Goal: Task Accomplishment & Management: Use online tool/utility

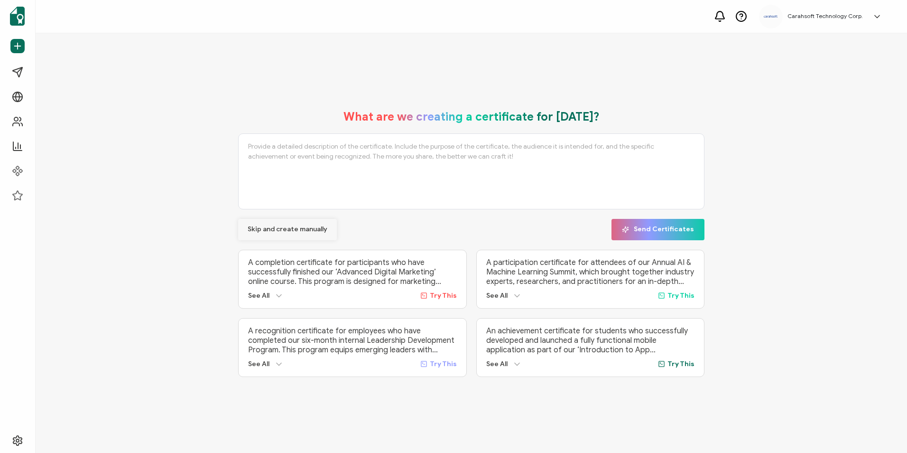
click at [288, 227] on span "Skip and create manually" at bounding box center [288, 229] width 80 height 7
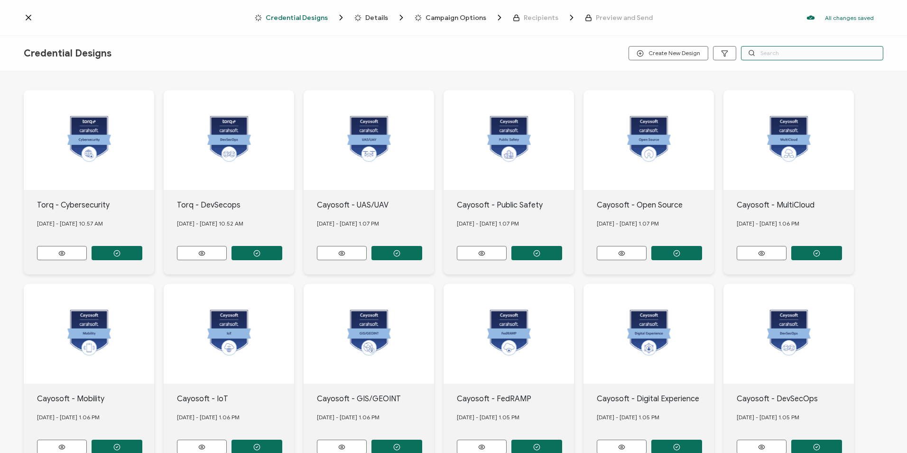
click at [764, 57] on input "text" at bounding box center [812, 53] width 142 height 14
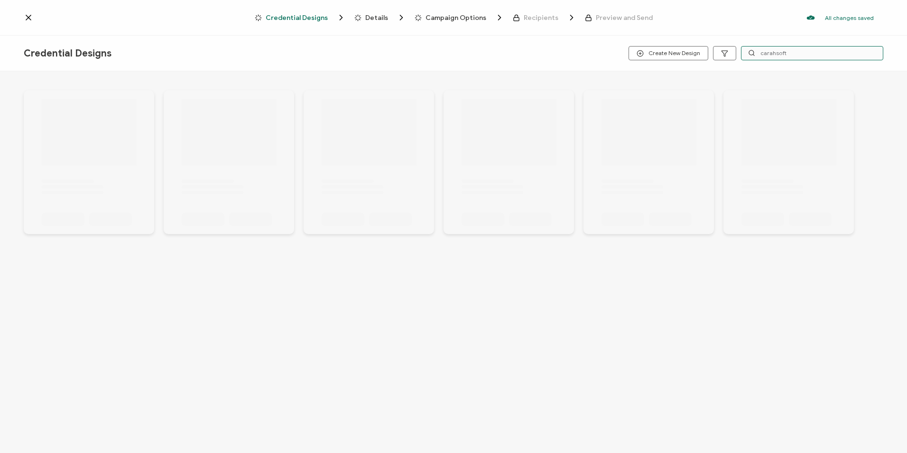
type input "carahsoft"
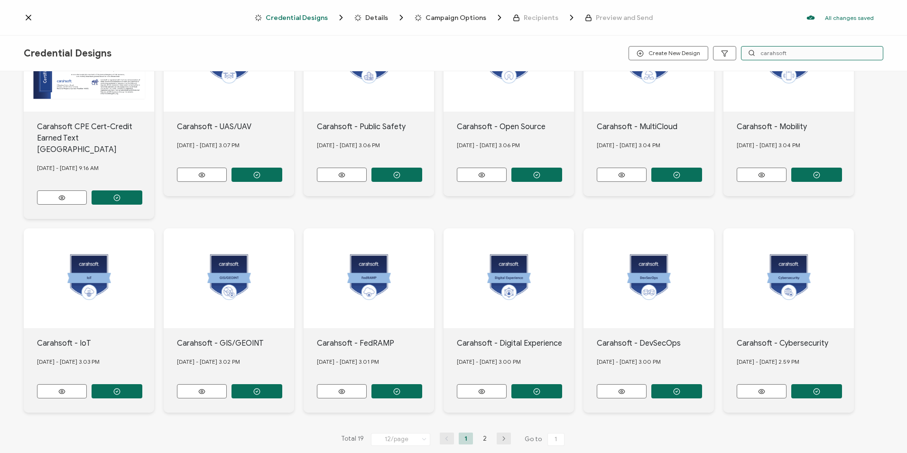
scroll to position [79, 0]
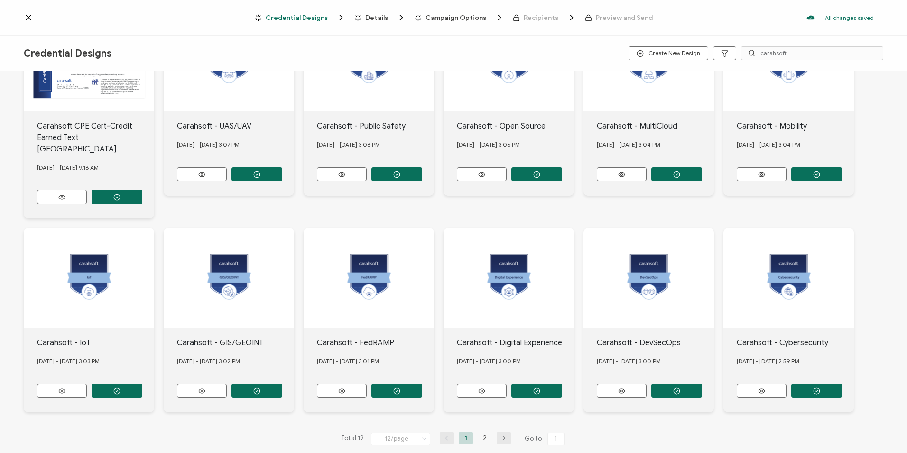
click at [503, 432] on button "button" at bounding box center [504, 438] width 14 height 12
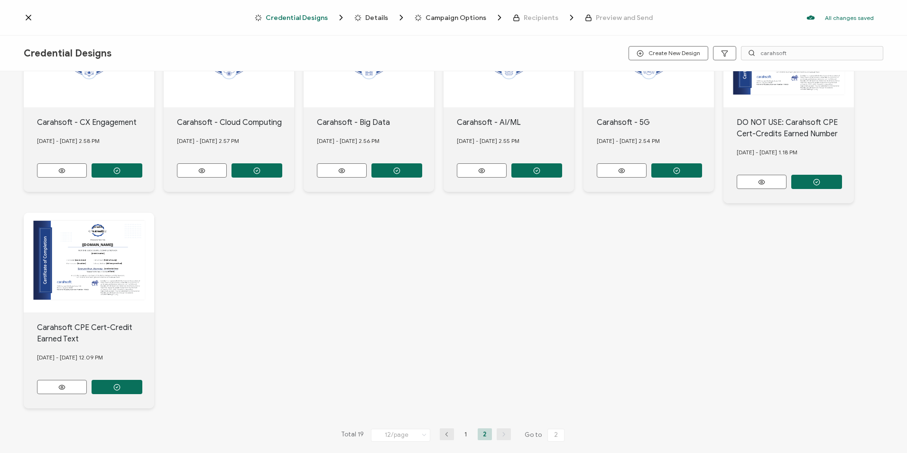
scroll to position [90, 0]
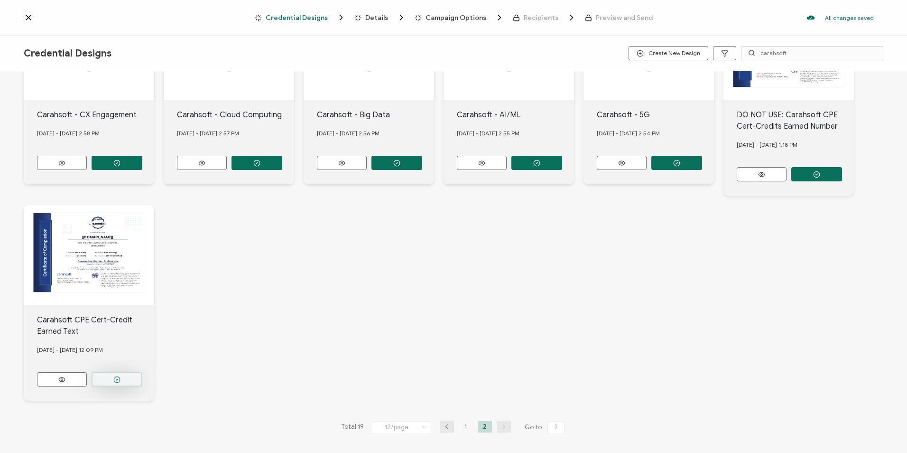
click at [127, 170] on button "button" at bounding box center [117, 163] width 51 height 14
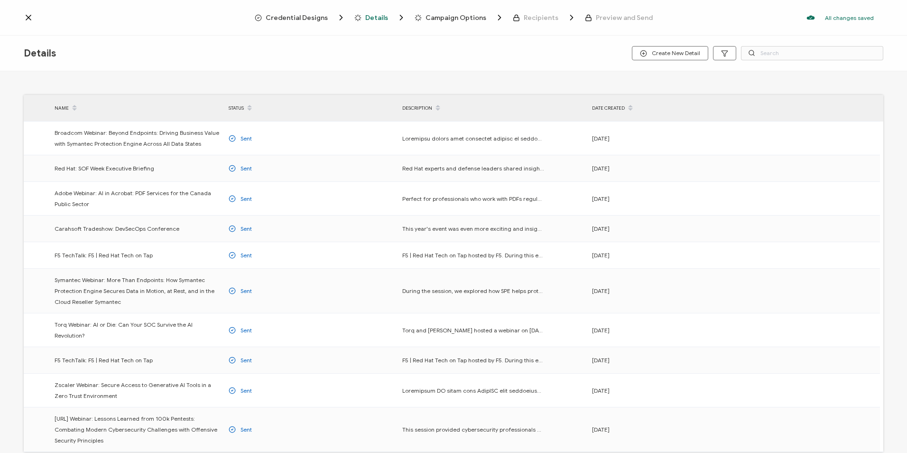
click at [328, 20] on span "Credential Designs" at bounding box center [297, 17] width 62 height 7
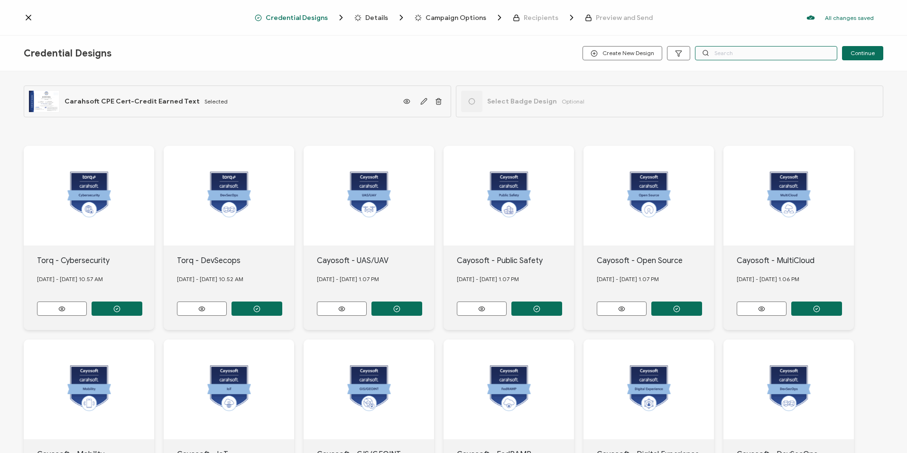
click at [750, 53] on input "text" at bounding box center [766, 53] width 142 height 14
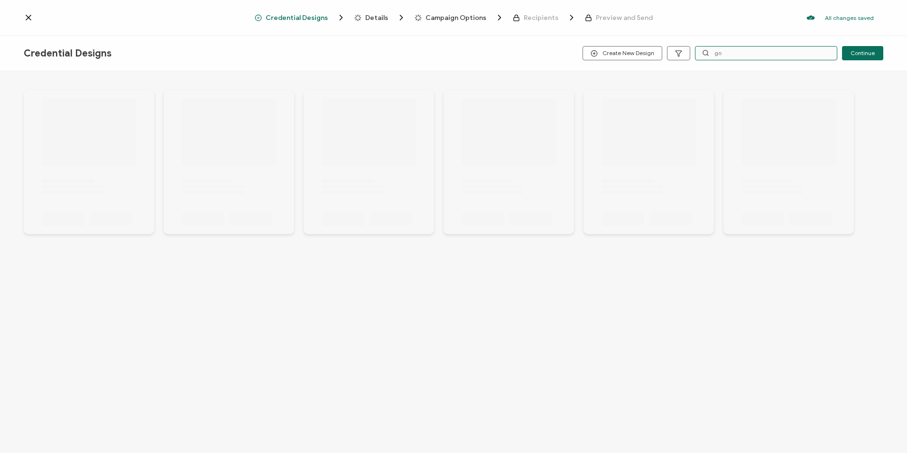
type input "g"
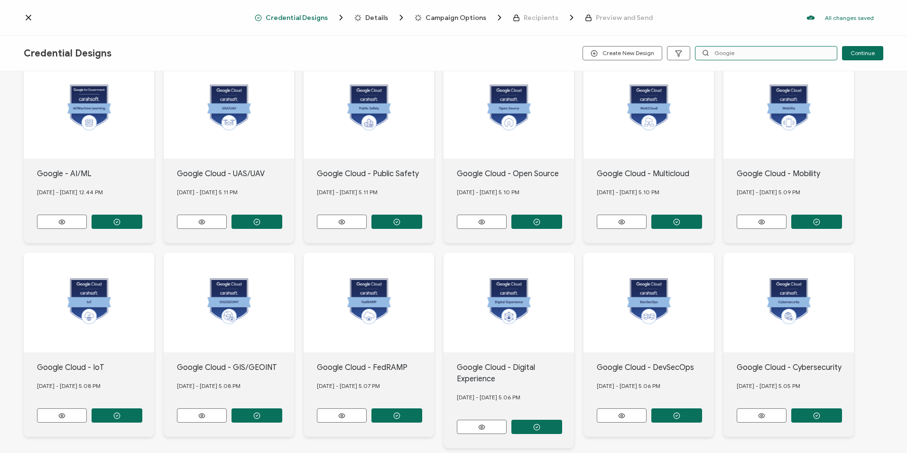
scroll to position [190, 0]
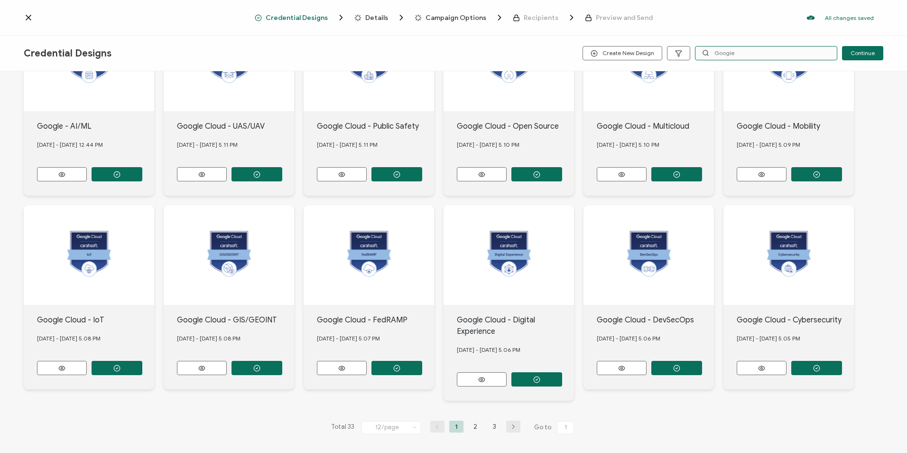
type input "Google"
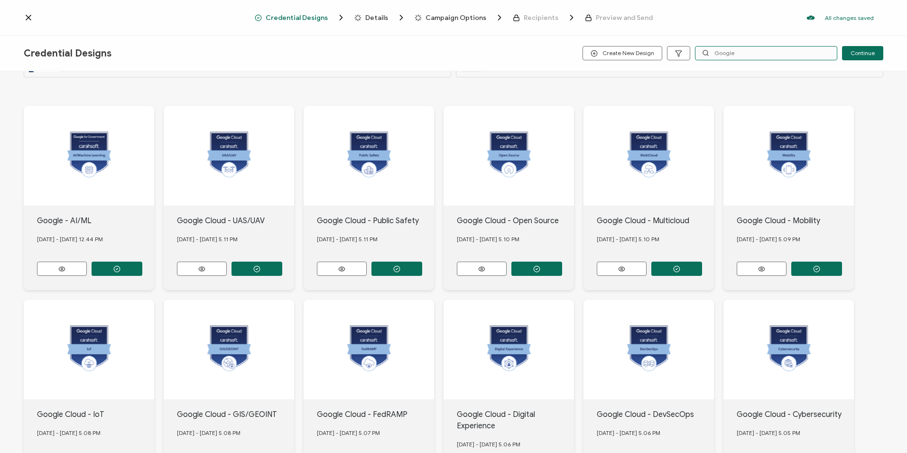
scroll to position [95, 0]
click at [118, 268] on icon "button" at bounding box center [116, 269] width 7 height 7
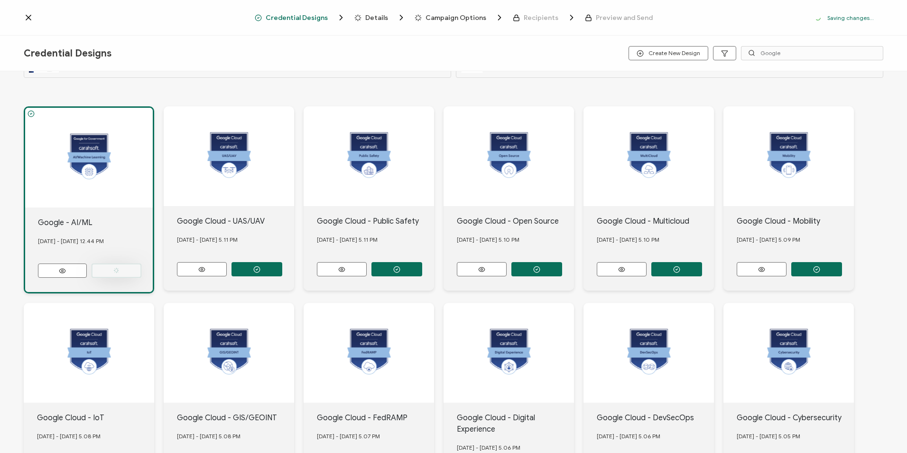
scroll to position [0, 0]
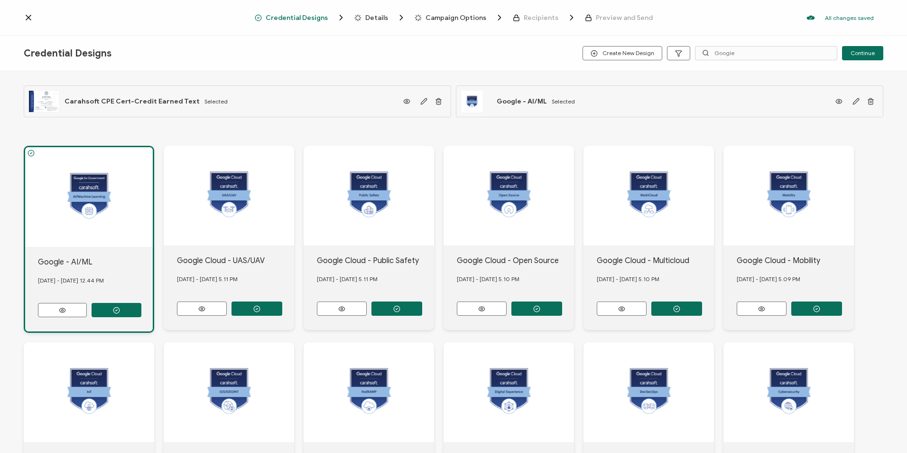
click at [384, 15] on span "Details" at bounding box center [376, 17] width 23 height 7
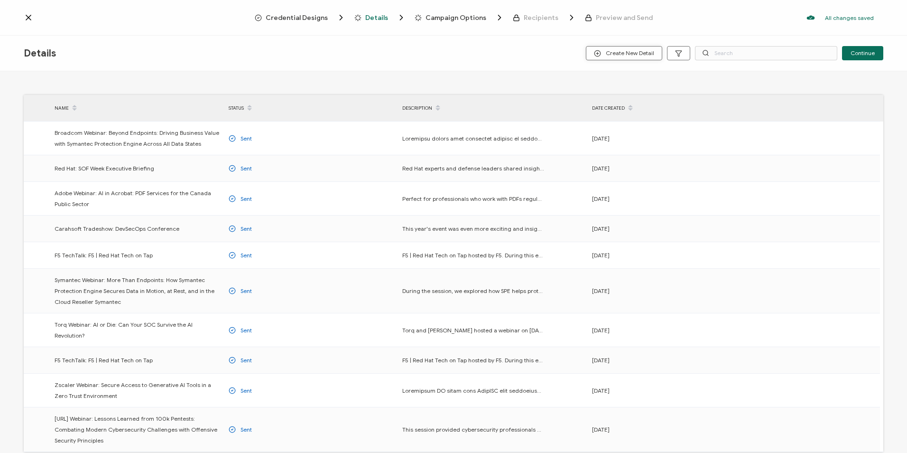
click at [640, 53] on span "Create New Detail" at bounding box center [624, 53] width 60 height 7
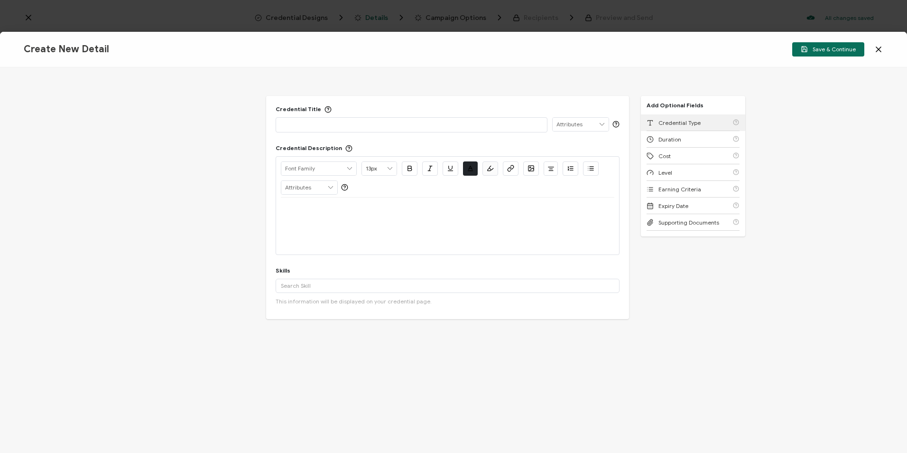
click at [673, 121] on span "Credential Type" at bounding box center [680, 122] width 42 height 7
click at [673, 124] on span "Duration" at bounding box center [670, 122] width 23 height 7
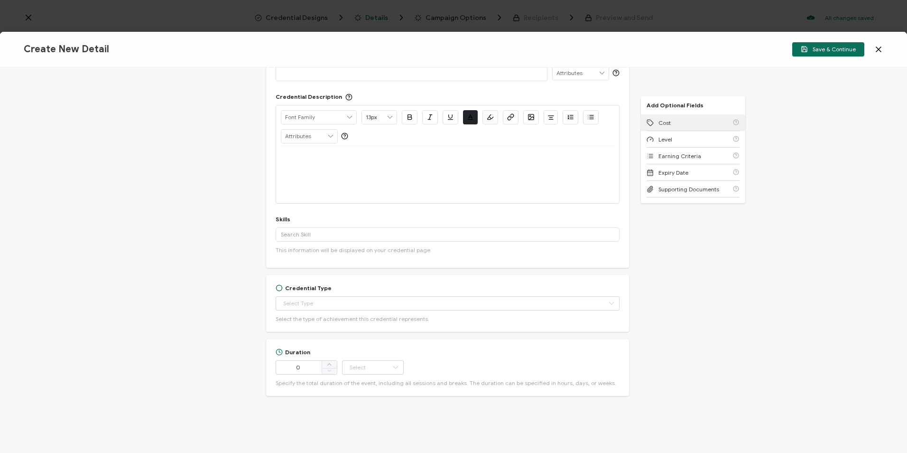
click at [673, 124] on div "Cost" at bounding box center [693, 122] width 93 height 17
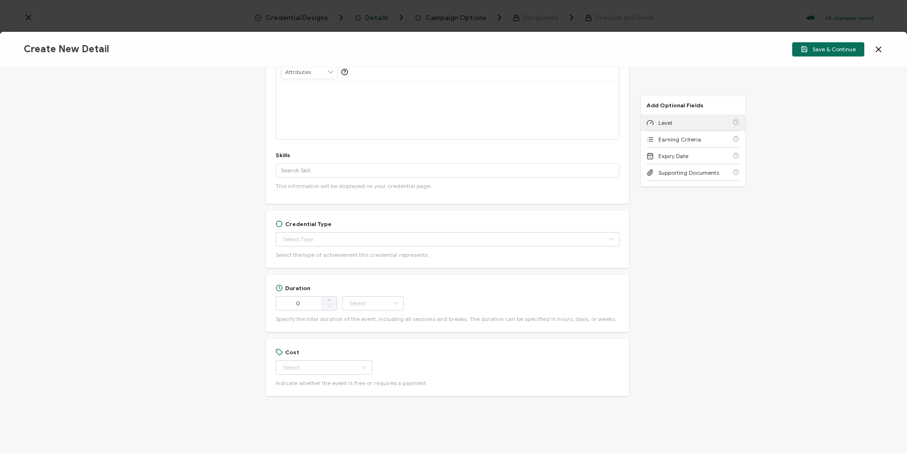
click at [673, 124] on div "Level" at bounding box center [693, 122] width 93 height 17
click at [672, 124] on span "Earning Criteria" at bounding box center [680, 122] width 43 height 7
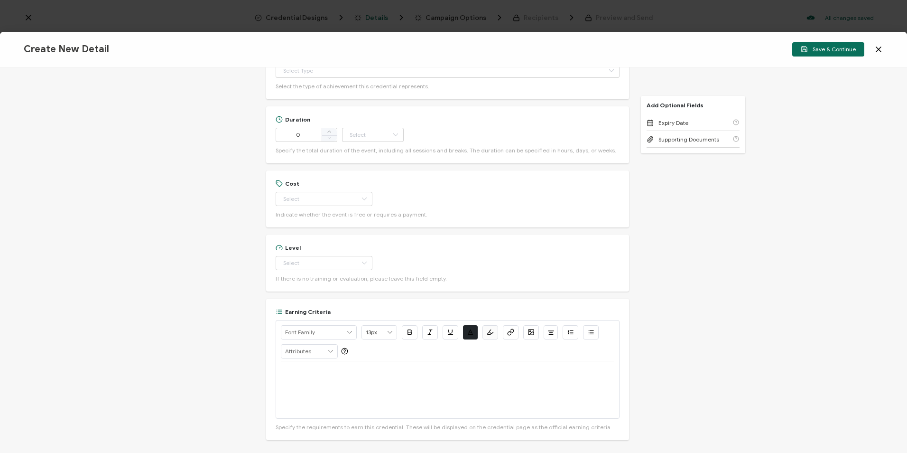
scroll to position [328, 0]
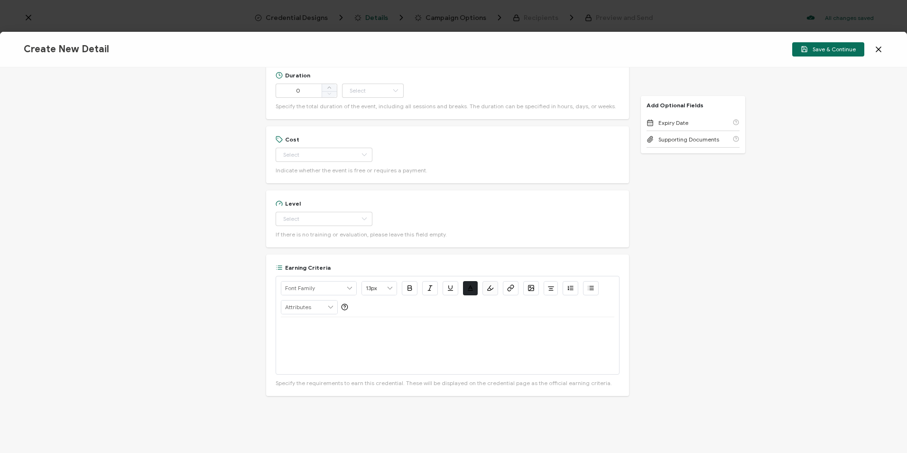
click at [731, 254] on div "Credential Title ISSUER Issuer Name Credential Description Alright Sans Amita A…" at bounding box center [453, 259] width 907 height 385
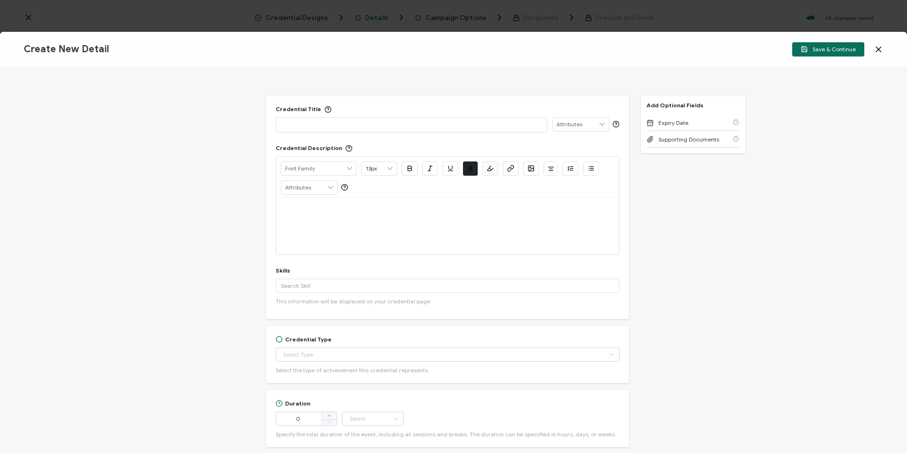
click at [374, 128] on p at bounding box center [411, 124] width 261 height 9
click at [357, 129] on div at bounding box center [411, 124] width 261 height 13
click at [290, 203] on div at bounding box center [448, 208] width 334 height 23
paste div
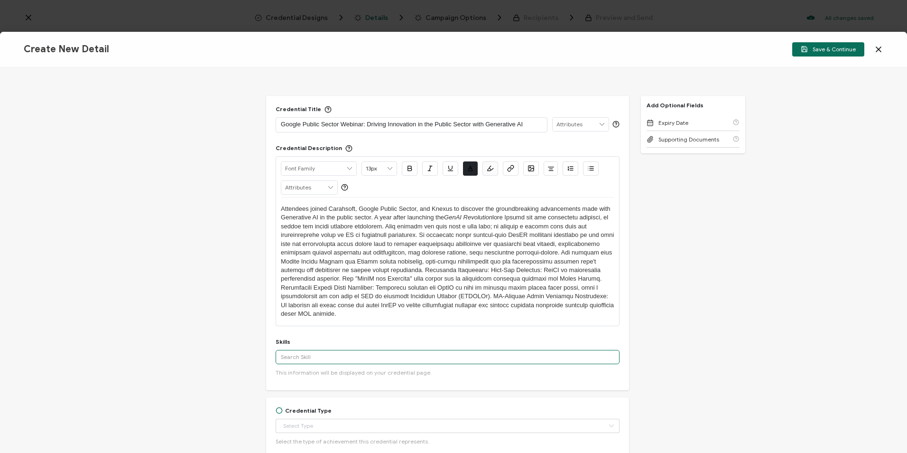
click at [309, 357] on input "text" at bounding box center [448, 357] width 344 height 14
type input "g"
drag, startPoint x: 314, startPoint y: 355, endPoint x: 266, endPoint y: 353, distance: 48.0
click at [266, 353] on div "Credential Title Google Public Sector Webinar: Driving Innovation in the Public…" at bounding box center [447, 243] width 363 height 294
click at [346, 356] on input "Artificial Intelligence" at bounding box center [448, 357] width 344 height 14
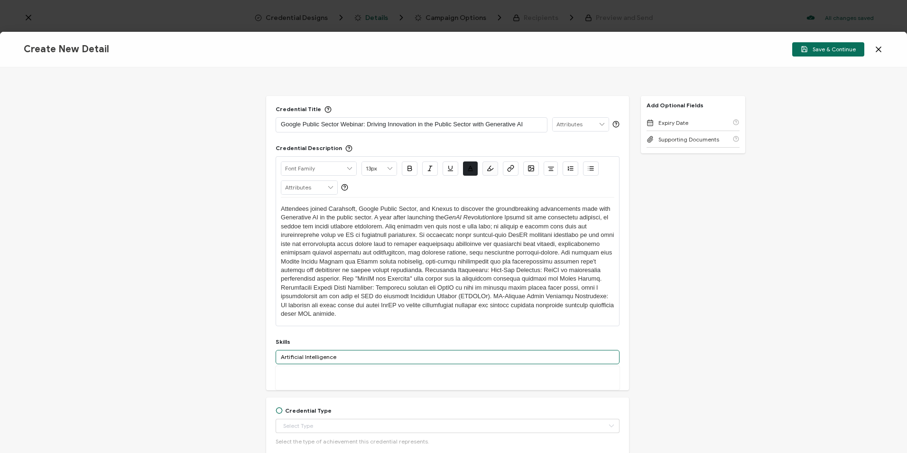
click at [346, 357] on input "Artificial Intelligence" at bounding box center [448, 357] width 344 height 14
click at [323, 356] on input "Artificial Intelligence" at bounding box center [448, 357] width 344 height 14
click at [329, 377] on div "Artificial Intelligence" at bounding box center [448, 374] width 344 height 16
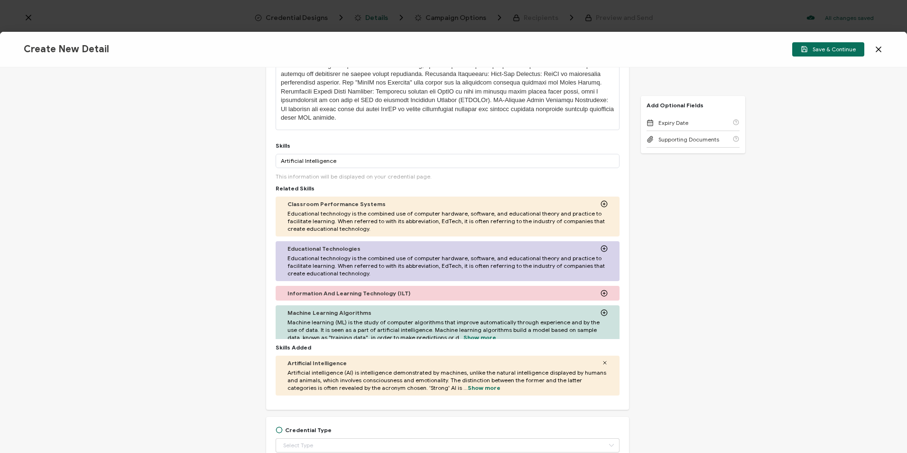
scroll to position [237, 0]
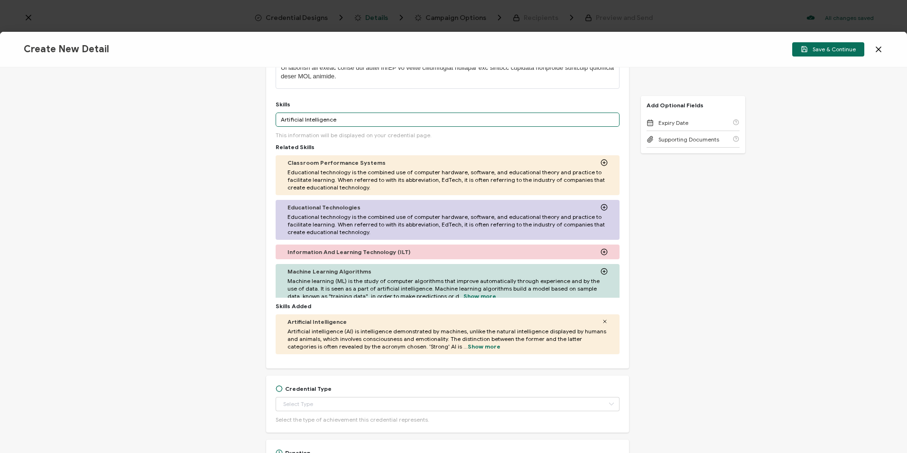
click at [280, 121] on input "Artificial Intelligence" at bounding box center [448, 119] width 344 height 14
click at [363, 123] on input "Generative Artificial Intelligence" at bounding box center [448, 119] width 344 height 14
click at [364, 122] on input "Generative Artificial Intelligence" at bounding box center [448, 119] width 344 height 14
click at [348, 115] on input "Generative Artificial Intelligence" at bounding box center [448, 119] width 344 height 14
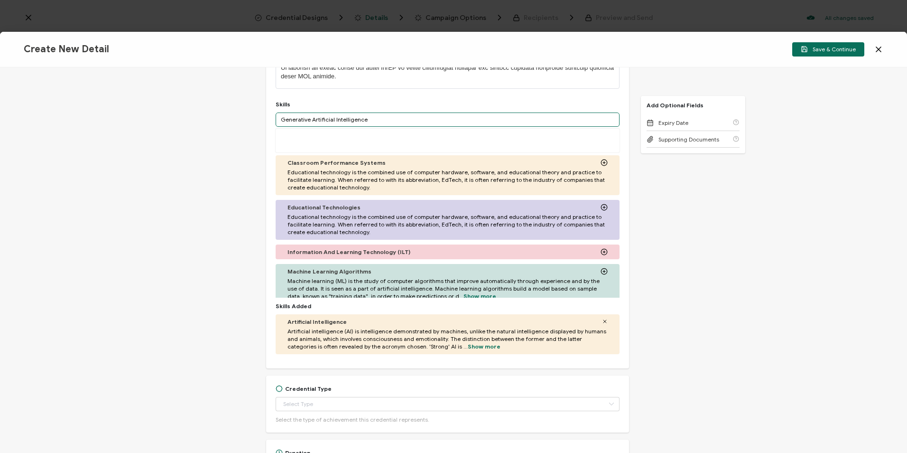
click at [348, 118] on input "Generative Artificial Intelligence" at bounding box center [448, 119] width 344 height 14
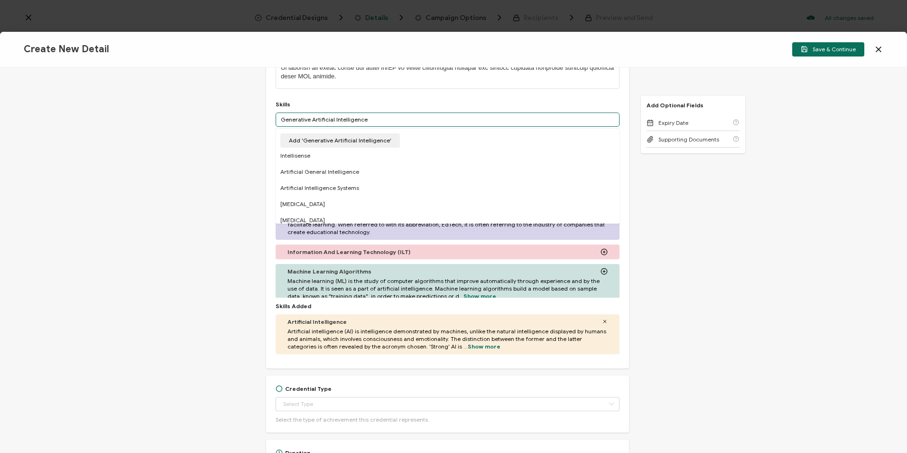
click at [348, 118] on input "Generative Artificial Intelligence" at bounding box center [448, 119] width 344 height 14
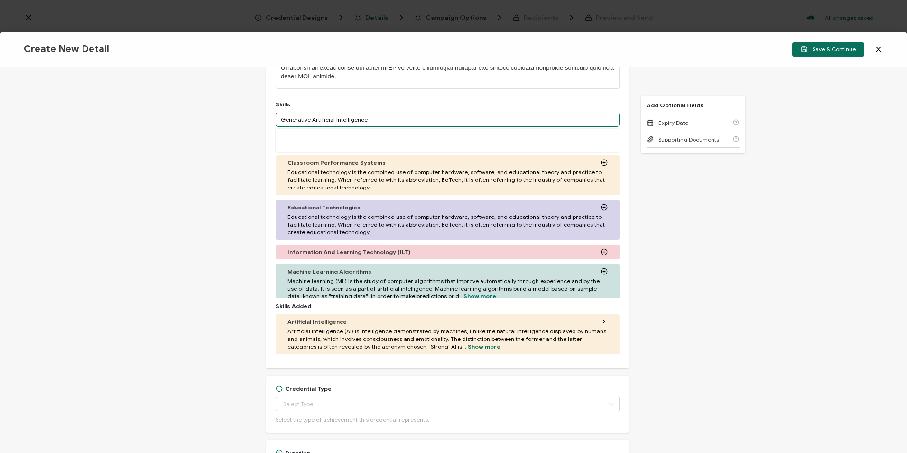
click at [348, 118] on input "Generative Artificial Intelligence" at bounding box center [448, 119] width 344 height 14
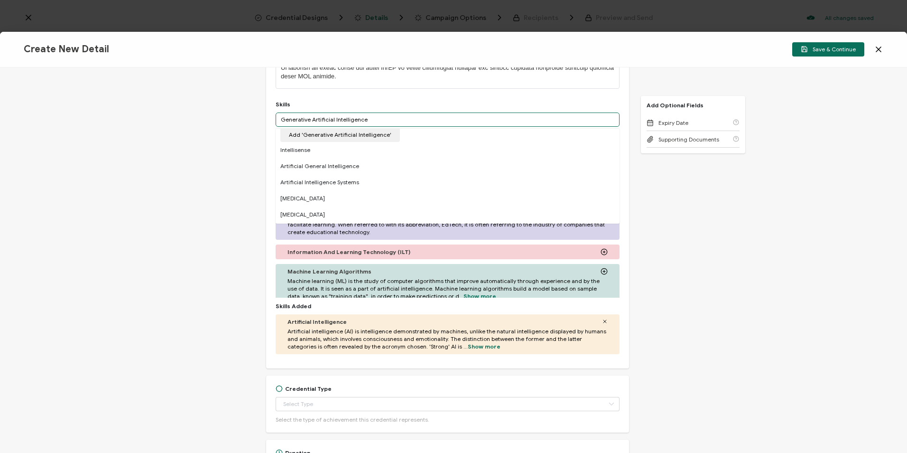
scroll to position [0, 0]
click at [370, 119] on input "Generative Artificial Intelligence" at bounding box center [448, 119] width 344 height 14
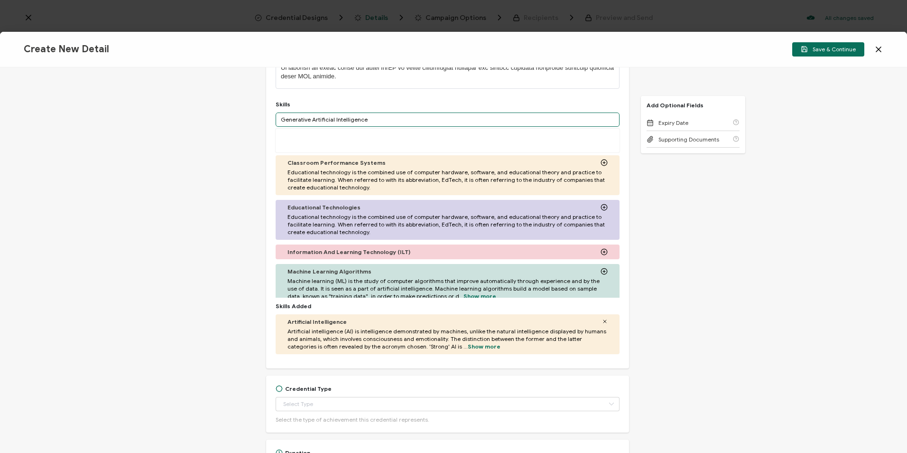
drag, startPoint x: 371, startPoint y: 119, endPoint x: 277, endPoint y: 122, distance: 94.5
click at [277, 122] on input "Generative Artificial Intelligence" at bounding box center [448, 119] width 344 height 14
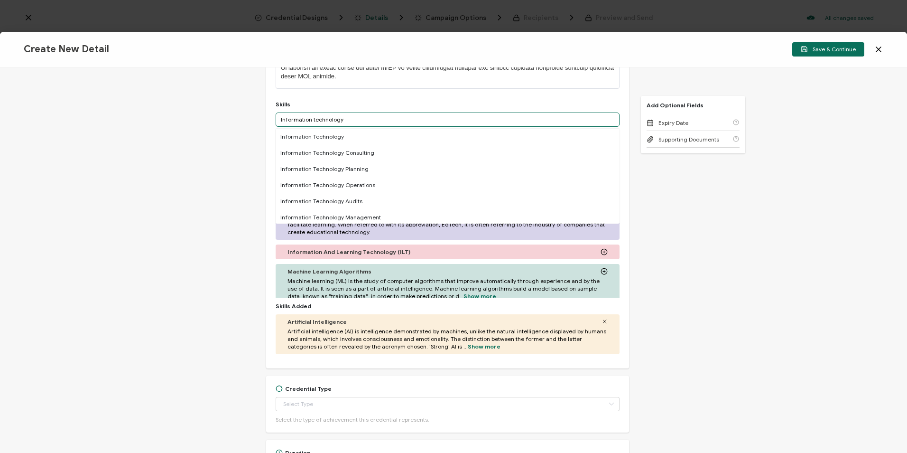
click at [376, 121] on input "Information technology" at bounding box center [448, 119] width 344 height 14
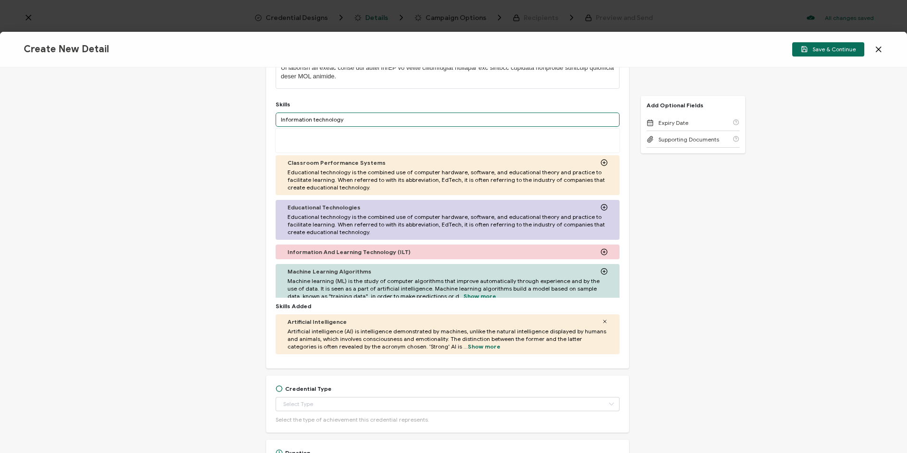
click at [375, 121] on input "Information technology" at bounding box center [448, 119] width 344 height 14
click at [343, 119] on input "Information technology" at bounding box center [448, 119] width 344 height 14
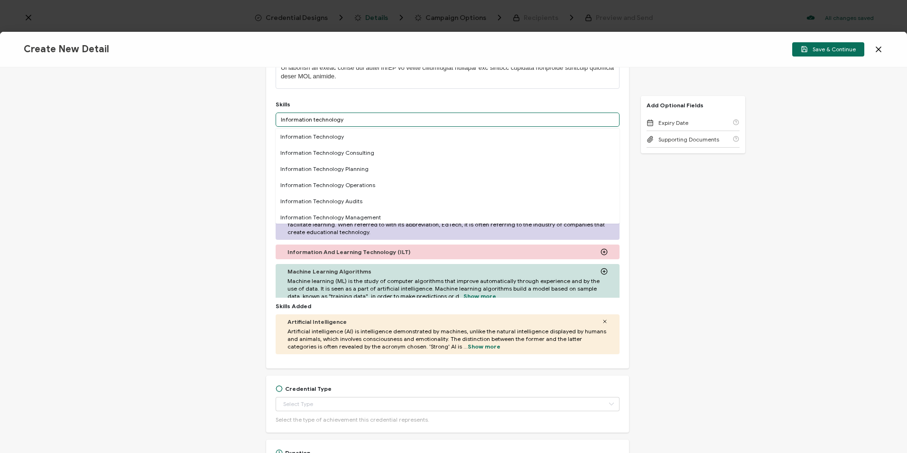
click at [343, 119] on input "Information technology" at bounding box center [448, 119] width 344 height 14
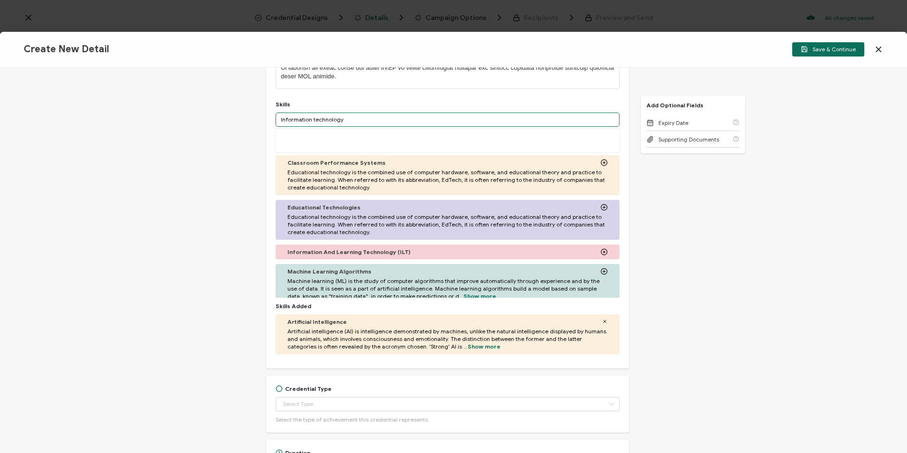
click at [343, 119] on input "Information technology" at bounding box center [448, 119] width 344 height 14
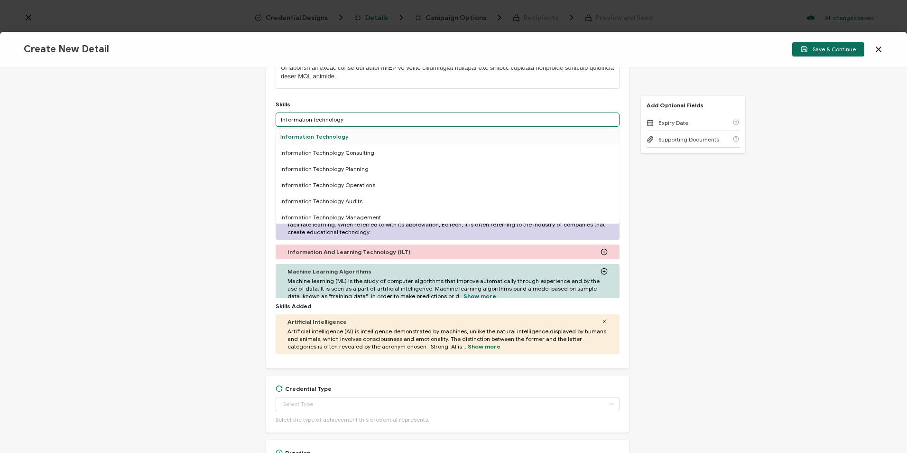
type input "Information technology"
click at [330, 132] on div "Information Technology" at bounding box center [448, 137] width 344 height 16
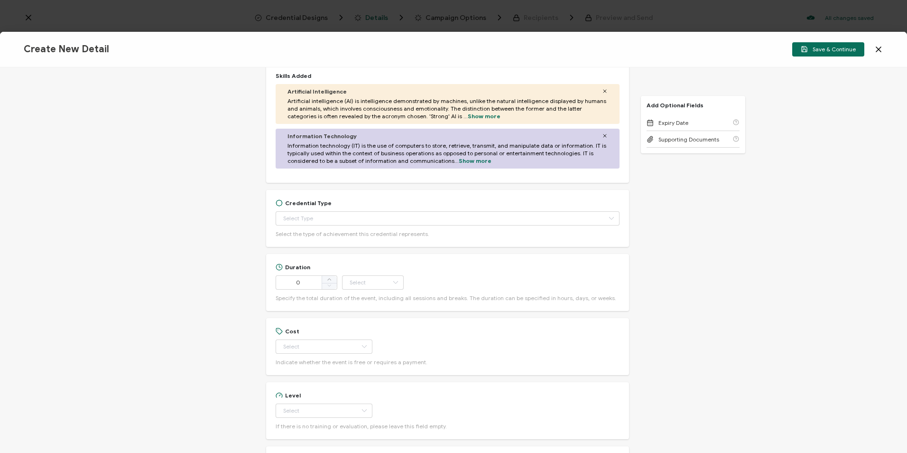
scroll to position [475, 0]
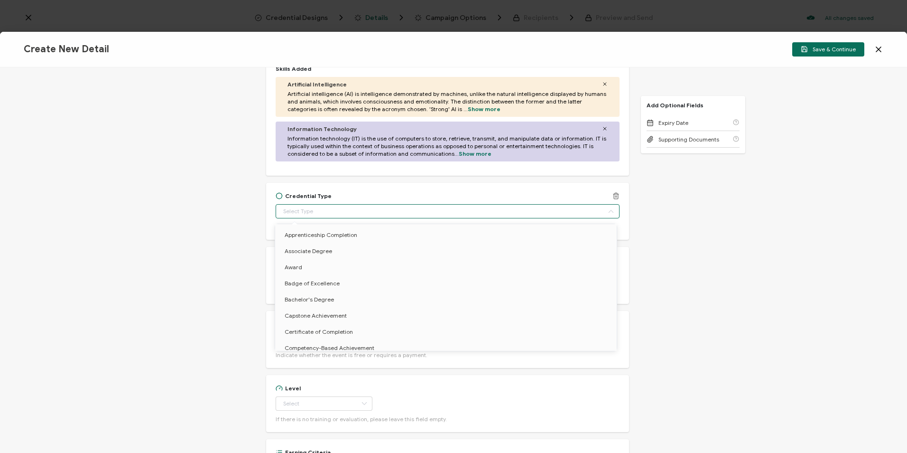
click at [386, 218] on input "text" at bounding box center [448, 211] width 344 height 14
click at [350, 326] on li "Certificate of Completion" at bounding box center [447, 332] width 345 height 16
type input "Certificate of Completion"
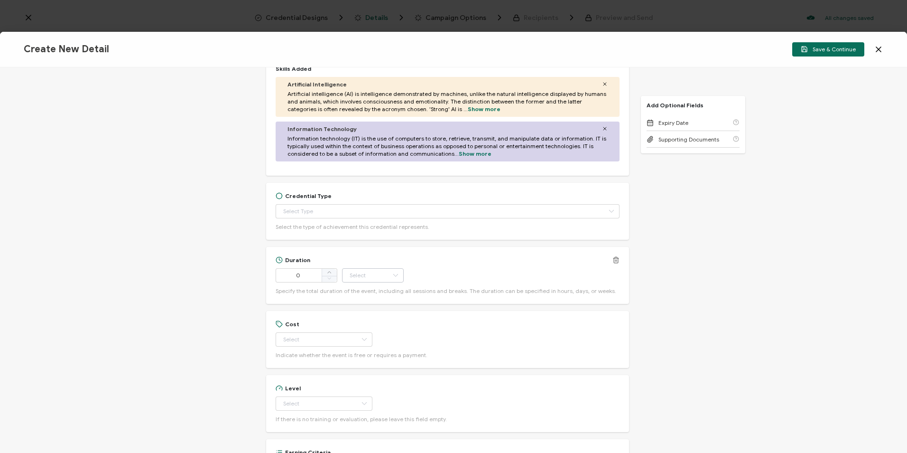
drag, startPoint x: 330, startPoint y: 271, endPoint x: 377, endPoint y: 275, distance: 47.2
click at [330, 271] on icon at bounding box center [329, 272] width 5 height 5
type input "Certificate of Completion"
type input "1"
click at [382, 275] on input "text" at bounding box center [373, 275] width 62 height 14
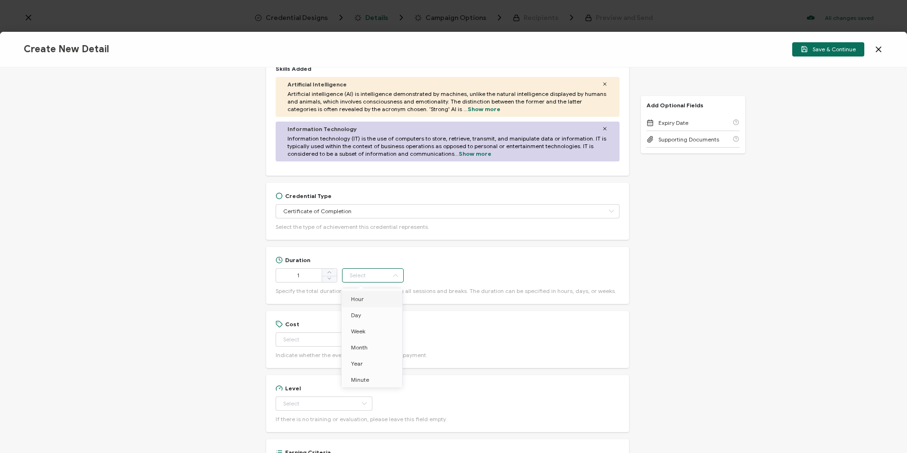
click at [363, 295] on span "Hour" at bounding box center [357, 298] width 13 height 7
type input "Hour"
click at [325, 335] on input "text" at bounding box center [324, 339] width 97 height 14
click at [327, 361] on li "Free" at bounding box center [319, 363] width 89 height 16
type input "Free"
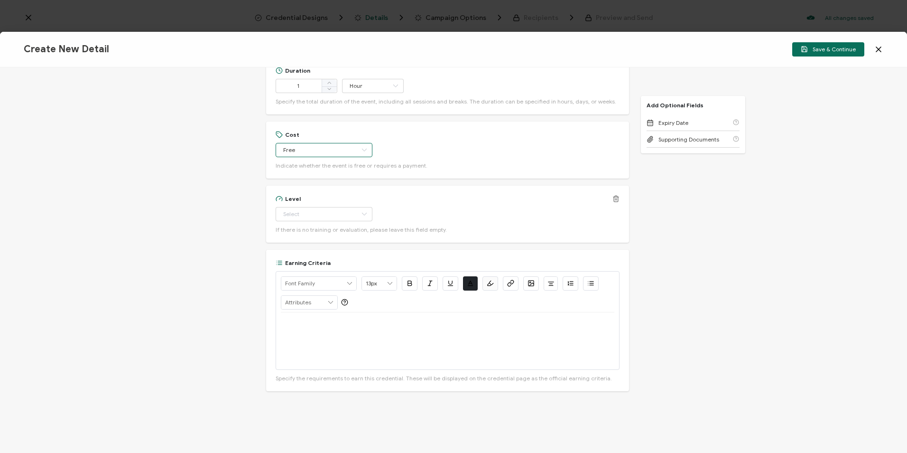
scroll to position [664, 0]
click at [335, 213] on input "text" at bounding box center [324, 213] width 97 height 14
click at [315, 233] on li "Beginner" at bounding box center [319, 237] width 89 height 16
type input "Beginner"
click at [334, 323] on p at bounding box center [448, 323] width 334 height 9
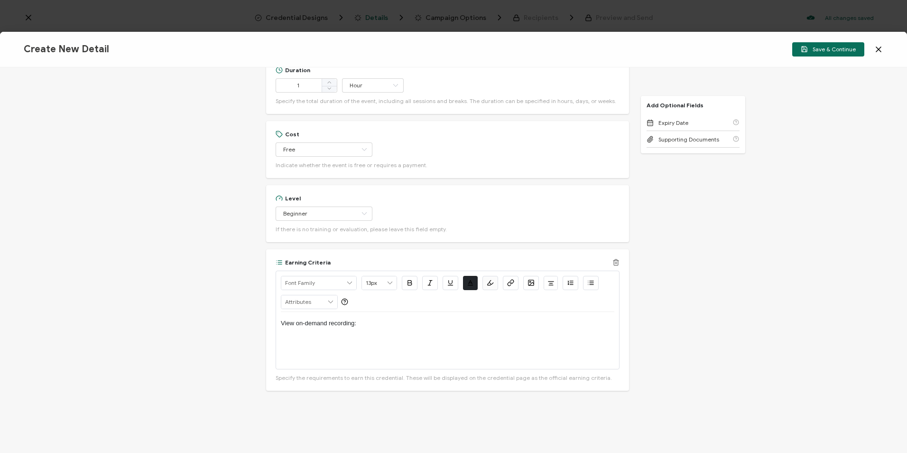
click at [460, 331] on div "View on-demand recording:" at bounding box center [448, 340] width 334 height 57
drag, startPoint x: 339, startPoint y: 334, endPoint x: 357, endPoint y: 324, distance: 20.8
click at [357, 324] on p "View on-demand recording: https://www.carahsoft.com/learn/event/69913-revolutio…" at bounding box center [448, 323] width 334 height 9
click at [512, 281] on icon "button" at bounding box center [510, 282] width 7 height 7
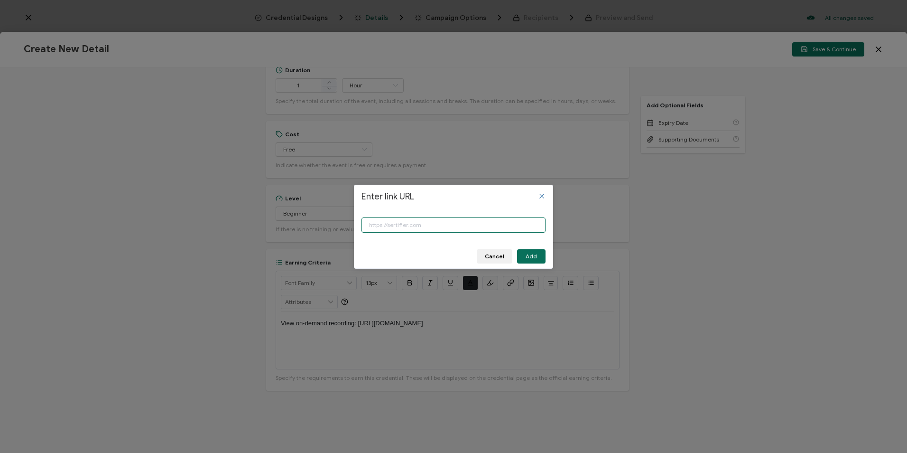
paste input "https://www.carahsoft.com/learn/event/69913-revolutionizing-government-with-goo…"
type input "https://www.carahsoft.com/learn/event/69913-revolutionizing-government-with-goo…"
click at [539, 260] on button "Add" at bounding box center [531, 256] width 28 height 14
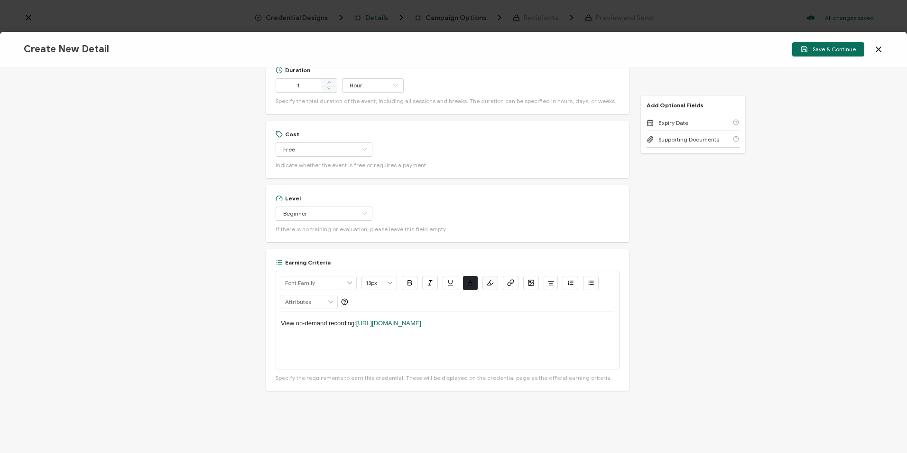
click at [738, 279] on div "Credential Title Google Public Sector Webinar: Driving Innovation in the Public…" at bounding box center [453, 259] width 907 height 385
click at [724, 285] on div "Credential Title Google Public Sector Webinar: Driving Innovation in the Public…" at bounding box center [453, 259] width 907 height 385
click at [734, 256] on div "Credential Title Google Public Sector Webinar: Driving Innovation in the Public…" at bounding box center [453, 259] width 907 height 385
click at [600, 347] on div "View on-demand recording: https://www.carahsoft.com/learn/event/69913-revolutio…" at bounding box center [448, 340] width 334 height 57
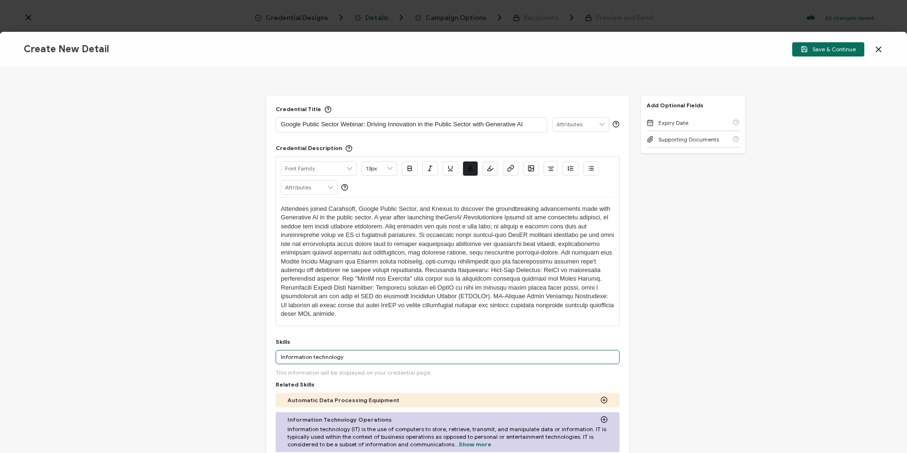
drag, startPoint x: 350, startPoint y: 355, endPoint x: 253, endPoint y: 351, distance: 96.9
click at [253, 351] on div "Credential Title Google Public Sector Webinar: Driving Innovation in the Public…" at bounding box center [453, 259] width 907 height 385
click at [255, 335] on div "Credential Title Google Public Sector Webinar: Driving Innovation in the Public…" at bounding box center [453, 259] width 907 height 385
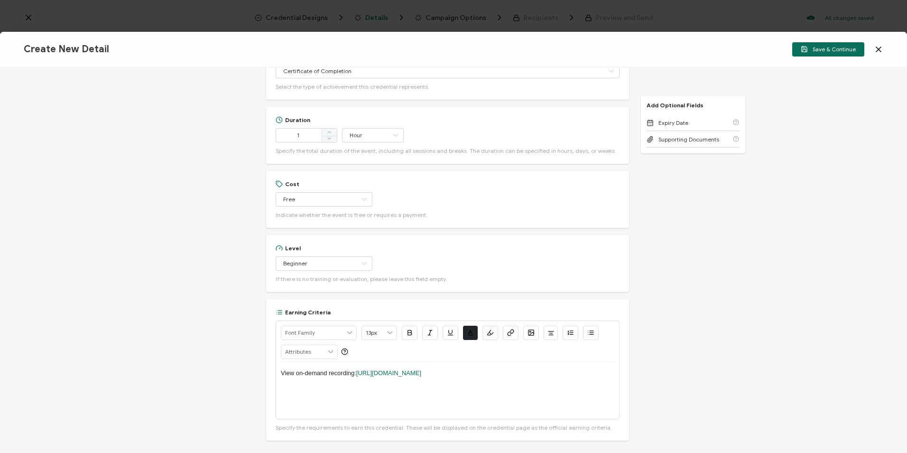
scroll to position [712, 0]
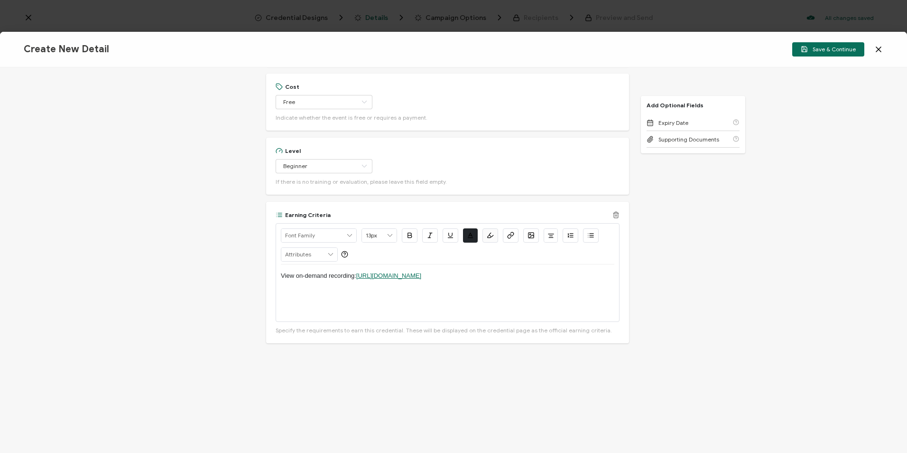
drag, startPoint x: 296, startPoint y: 276, endPoint x: 295, endPoint y: 281, distance: 5.2
click at [296, 276] on p "View on-demand recording: https://www.carahsoft.com/learn/event/69913-revolutio…" at bounding box center [448, 275] width 334 height 9
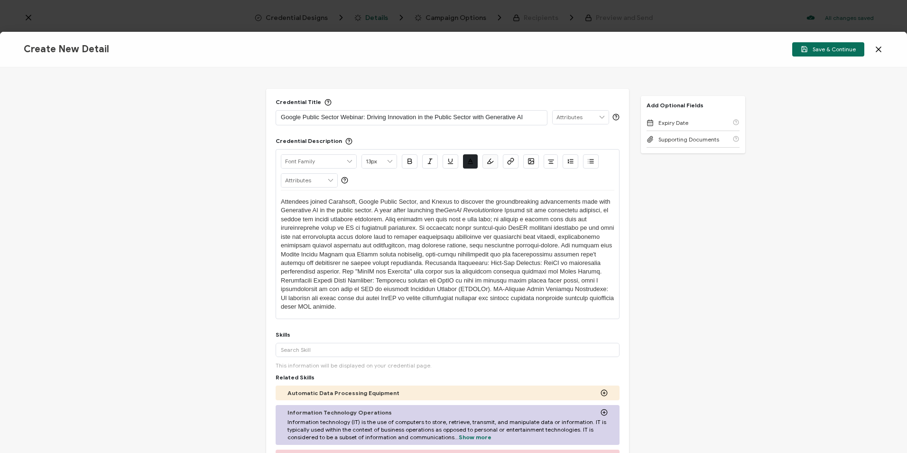
scroll to position [0, 0]
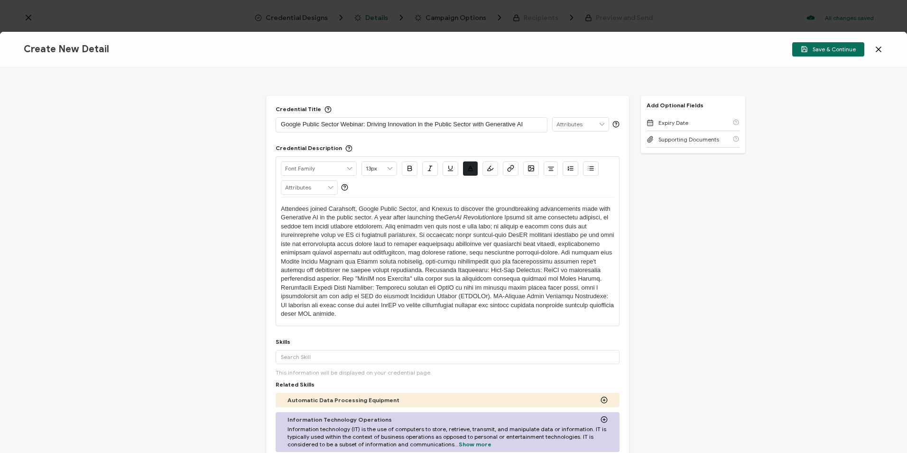
drag, startPoint x: 826, startPoint y: 48, endPoint x: 819, endPoint y: 61, distance: 15.1
click at [826, 48] on span "Save & Continue" at bounding box center [828, 49] width 55 height 7
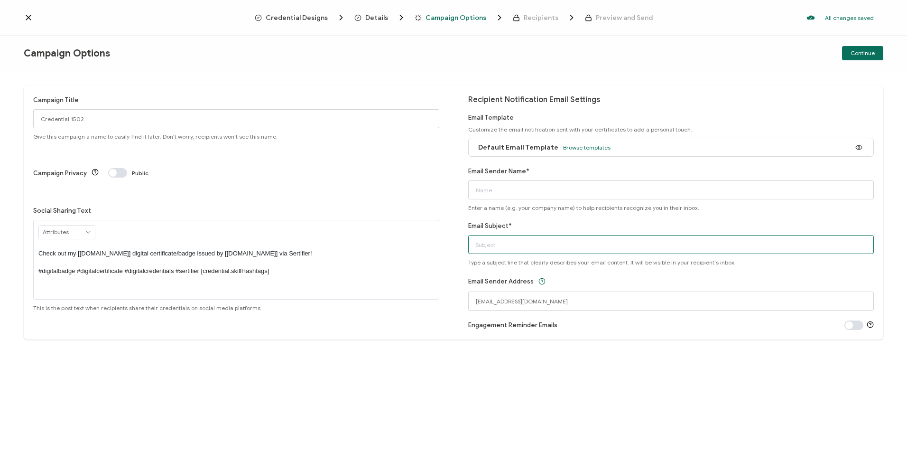
click at [530, 241] on input "Email Subject*" at bounding box center [671, 244] width 406 height 19
paste input "Google Public Sector Webinar: Driving Innovation in the Public Sector with Gene…"
type input "Google Public Sector Webinar: Driving Innovation in the Public Sector with Gene…"
click at [524, 190] on input "Email Sender Name*" at bounding box center [671, 189] width 406 height 19
type input "CPE Team"
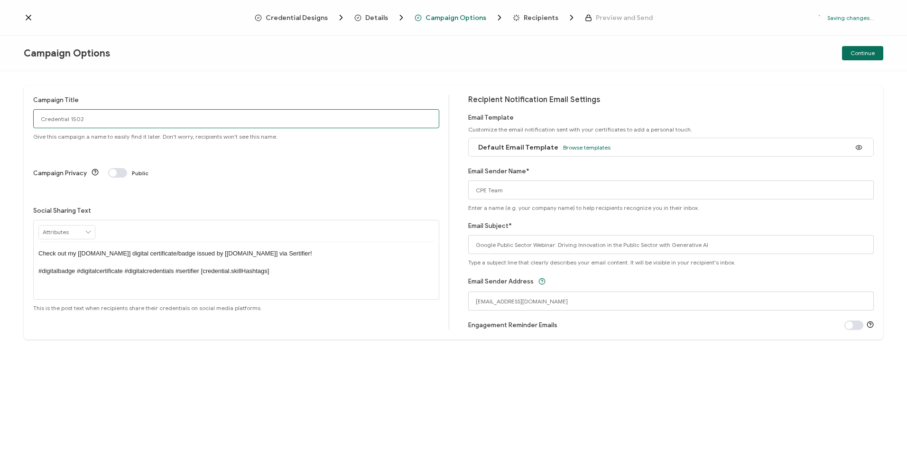
drag, startPoint x: 106, startPoint y: 119, endPoint x: 18, endPoint y: 123, distance: 87.9
click at [18, 123] on div "Campaign Title Credential 1502 Give this campaign a name to easily find it late…" at bounding box center [453, 262] width 907 height 382
paste input "7-22-25_69913_Google Webinar"
type input "7-22-25_69913_Google Webinar"
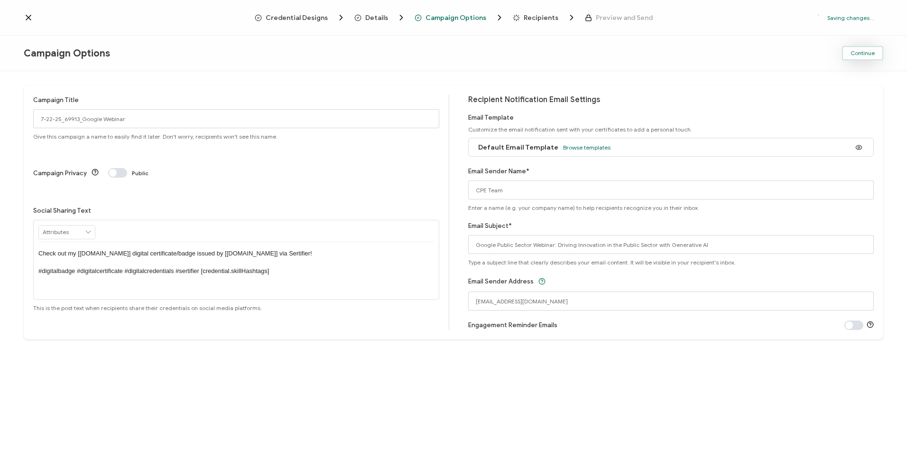
click at [861, 55] on span "Continue" at bounding box center [863, 53] width 24 height 6
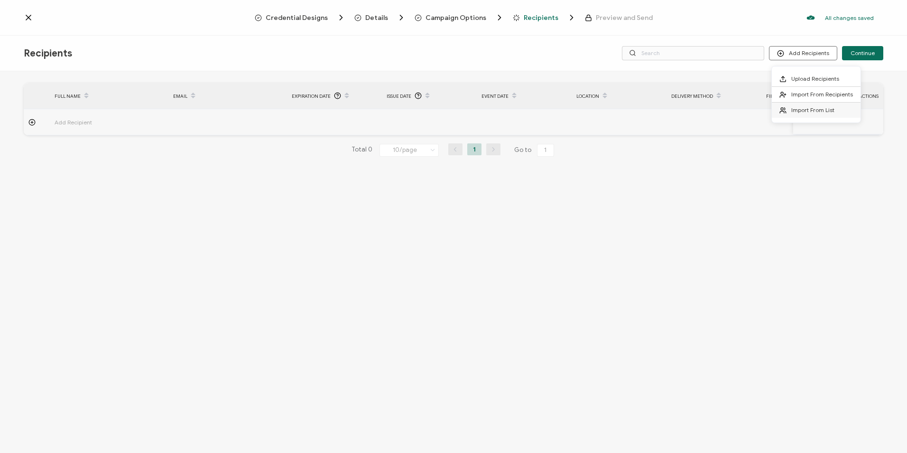
click at [809, 113] on span "Import From List" at bounding box center [813, 109] width 43 height 7
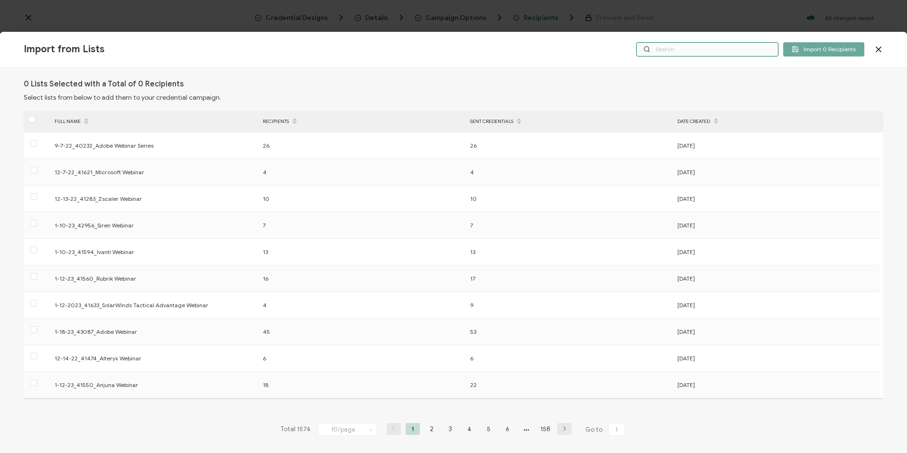
click at [692, 51] on input "text" at bounding box center [707, 49] width 142 height 14
paste input "7-22-25_69913_Google Webinar"
type input "7-22-25_69913_Google Webinar"
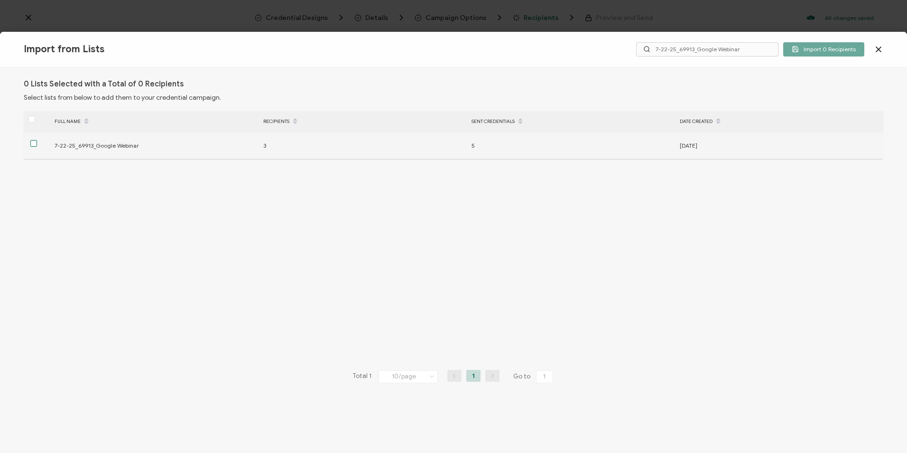
click at [29, 141] on div at bounding box center [37, 145] width 26 height 15
click at [33, 143] on span at bounding box center [33, 143] width 7 height 7
click at [37, 140] on input "checkbox" at bounding box center [37, 140] width 0 height 0
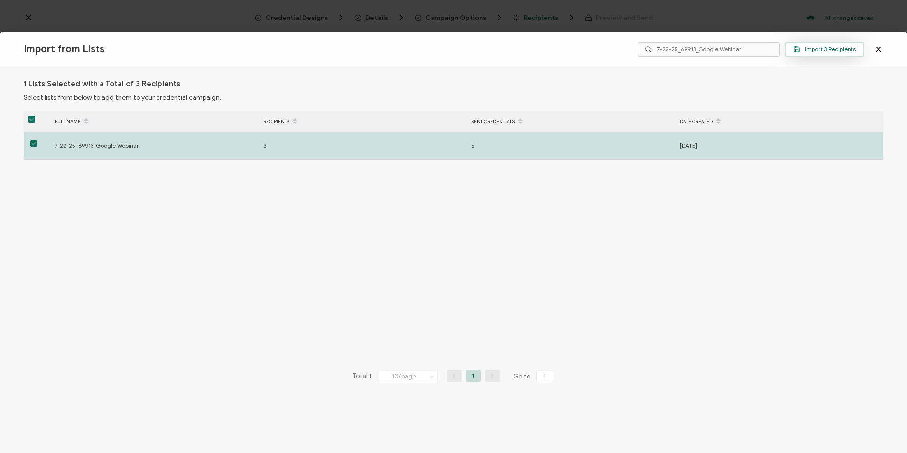
click at [806, 48] on span "Import 3 Recipients" at bounding box center [825, 49] width 63 height 7
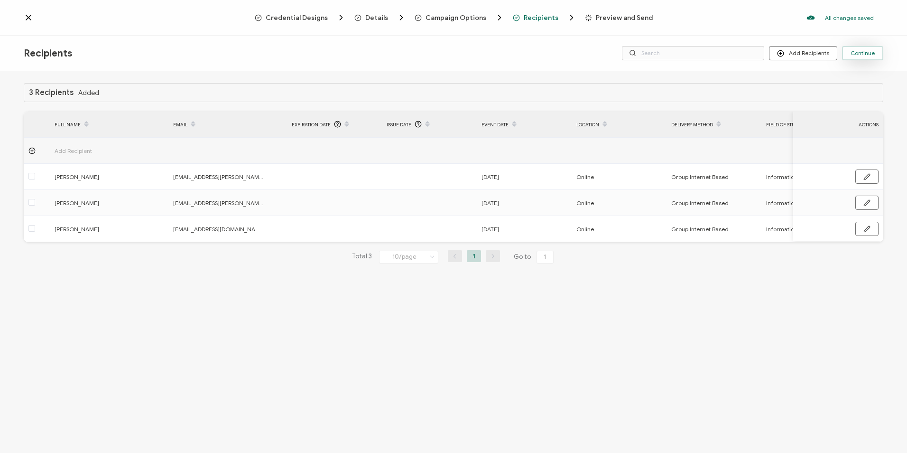
click at [854, 50] on span "Continue" at bounding box center [863, 53] width 24 height 6
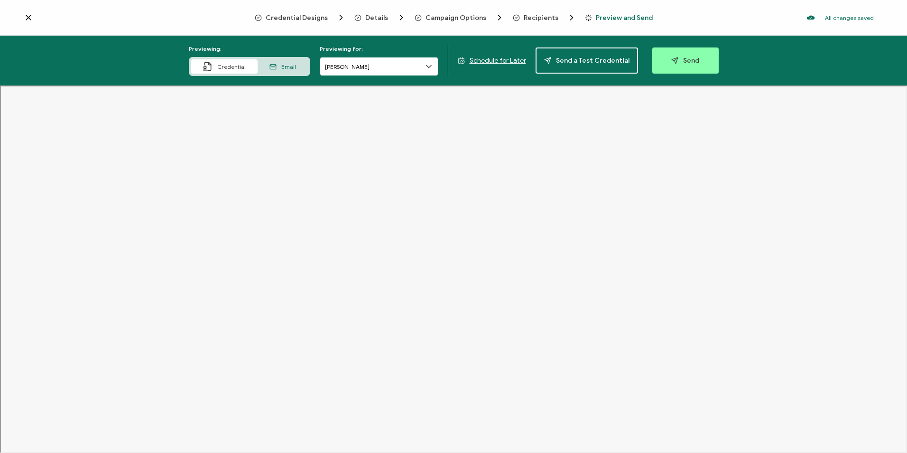
click at [383, 72] on input "[PERSON_NAME]" at bounding box center [379, 66] width 119 height 19
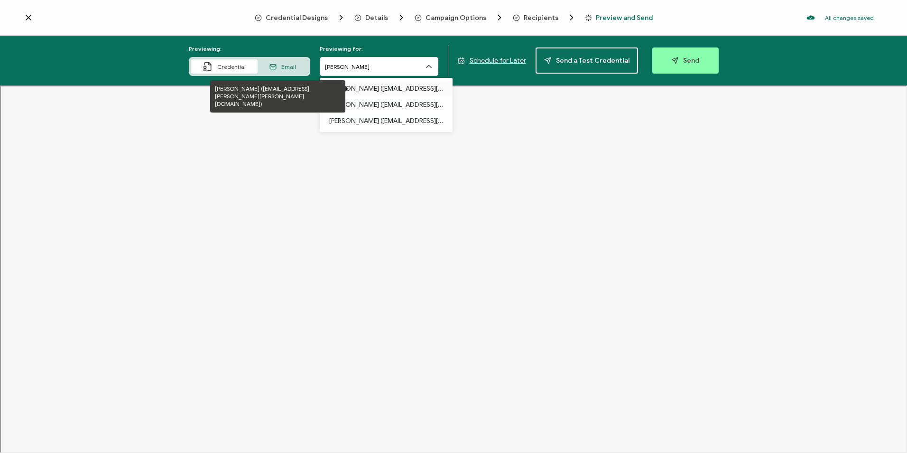
click at [392, 84] on p "Ruth Starr (carahsoft.ruth.starr@gsa.gov)" at bounding box center [386, 89] width 114 height 16
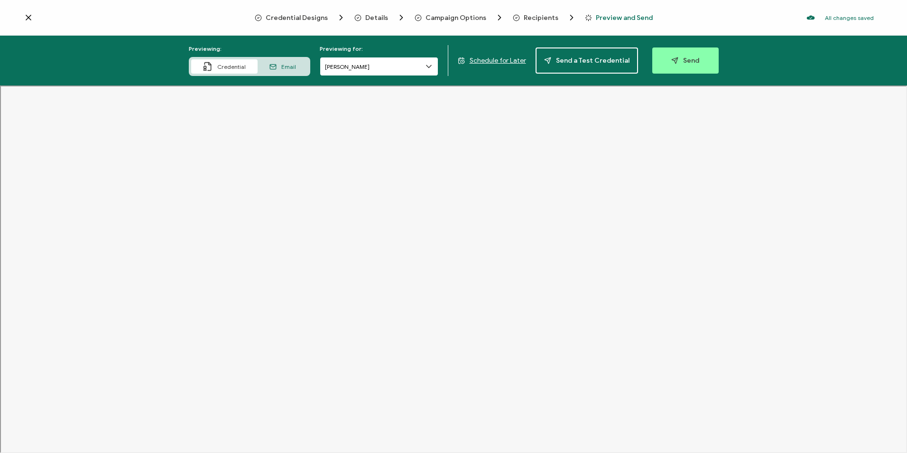
click at [387, 65] on input "[PERSON_NAME]" at bounding box center [379, 66] width 119 height 19
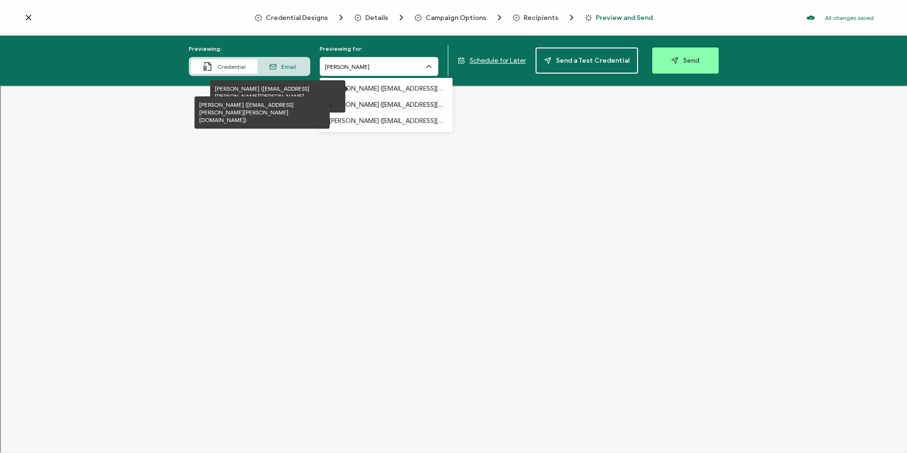
click at [386, 102] on p "David Catino (carahsoft.david.a.catino@irs.gov)" at bounding box center [386, 105] width 114 height 16
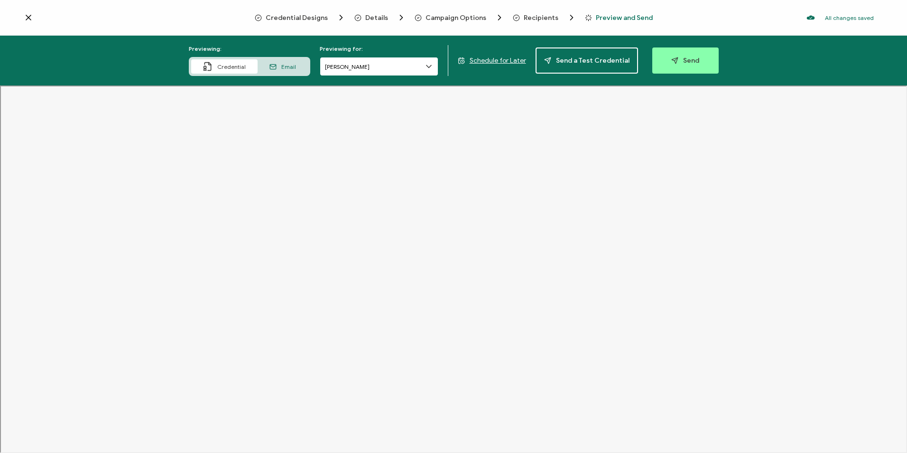
click at [384, 70] on input "[PERSON_NAME]" at bounding box center [379, 66] width 119 height 19
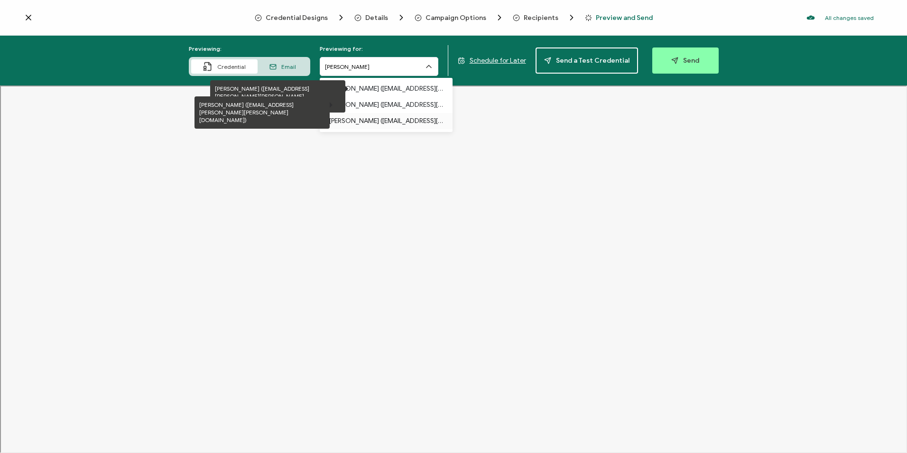
click at [381, 115] on p "Alex Benlemlih (carahsoft.alex@benlemlih.com)" at bounding box center [386, 121] width 114 height 16
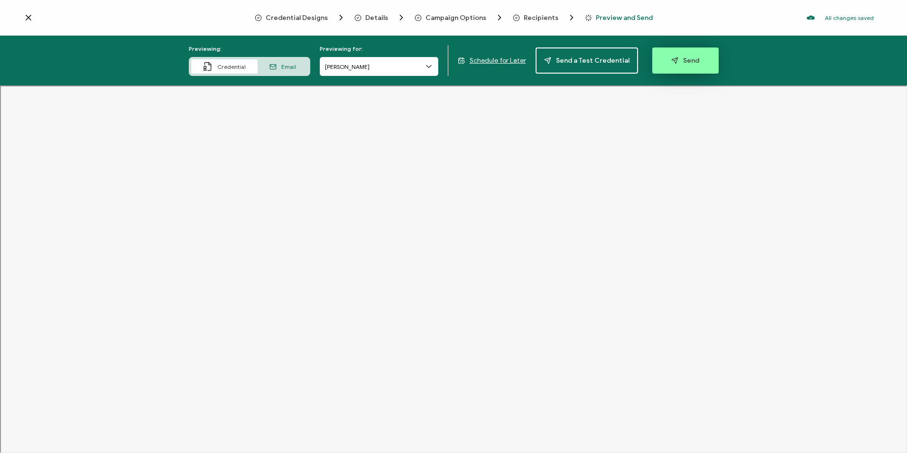
click at [688, 57] on span "Send" at bounding box center [686, 60] width 28 height 7
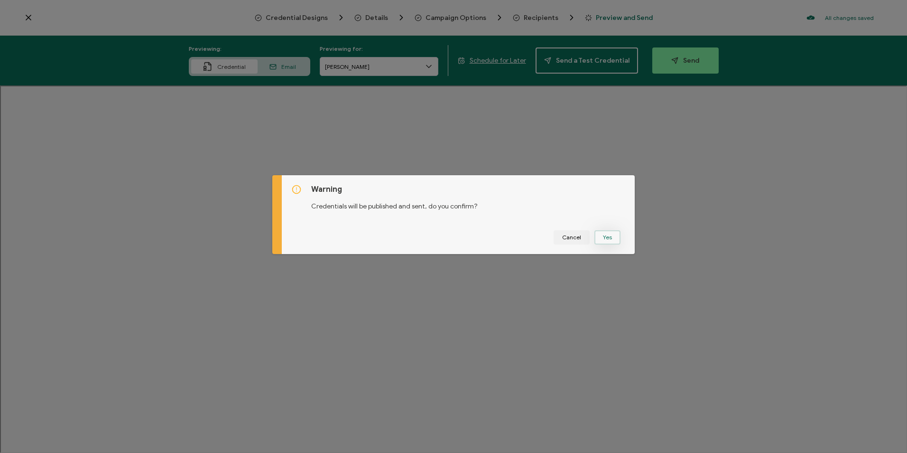
click at [603, 233] on button "Yes" at bounding box center [608, 237] width 26 height 14
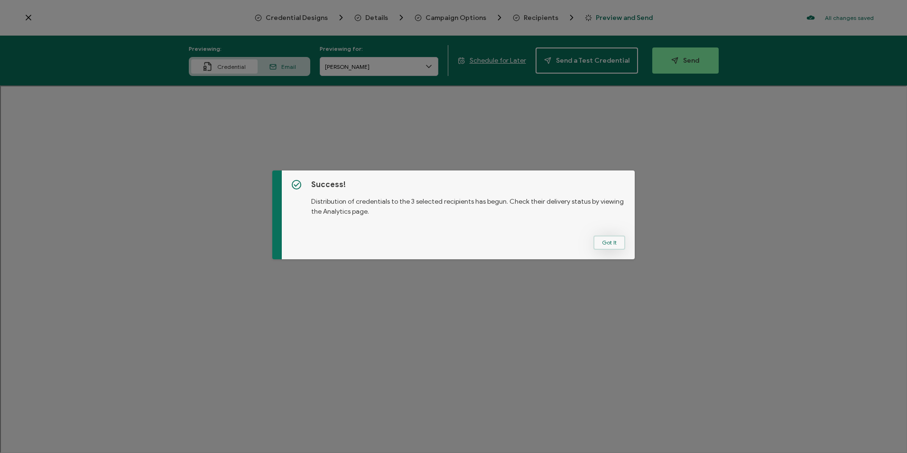
click at [606, 240] on button "Got It" at bounding box center [610, 242] width 32 height 14
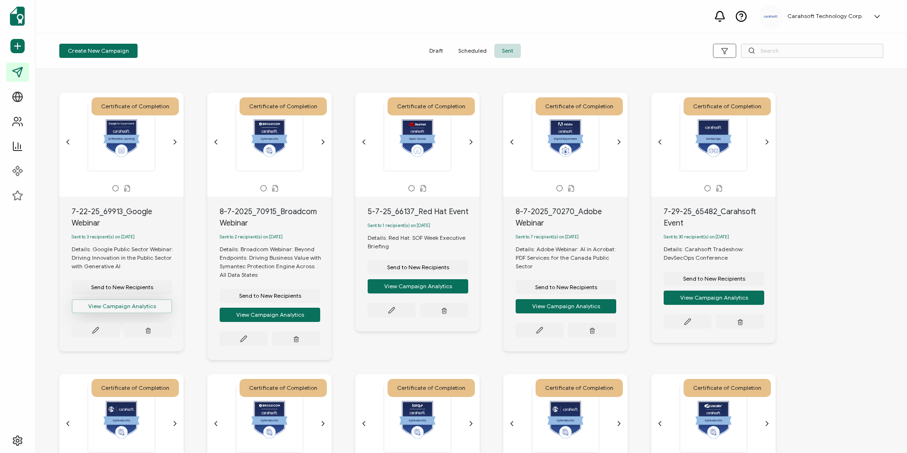
click at [150, 311] on button "View Campaign Analytics" at bounding box center [122, 306] width 101 height 14
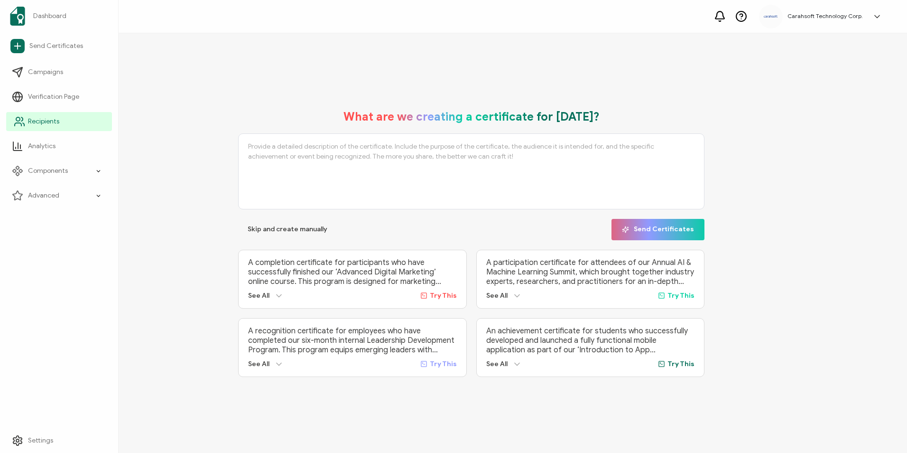
click at [45, 125] on span "Recipients" at bounding box center [43, 121] width 31 height 9
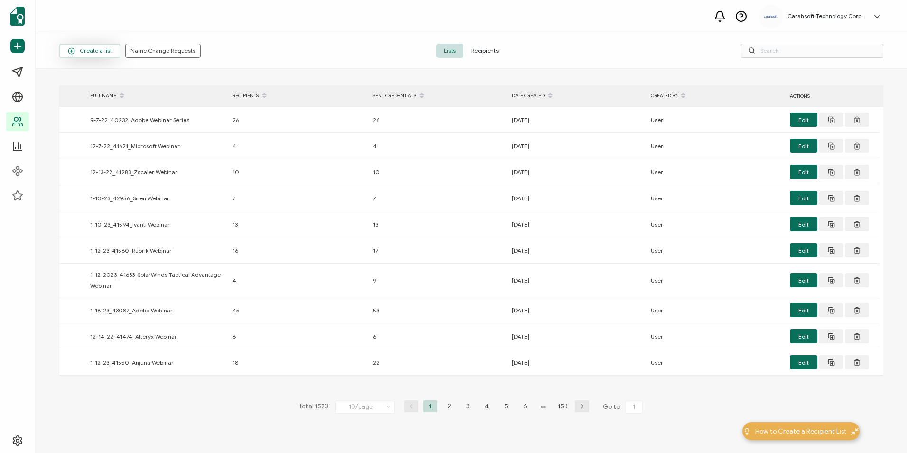
click at [103, 54] on span "Create a list" at bounding box center [90, 50] width 44 height 7
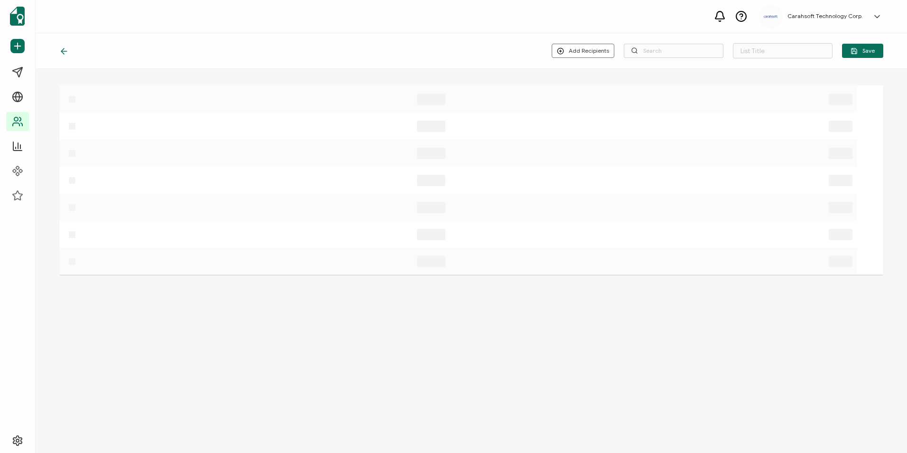
type input "List 1574"
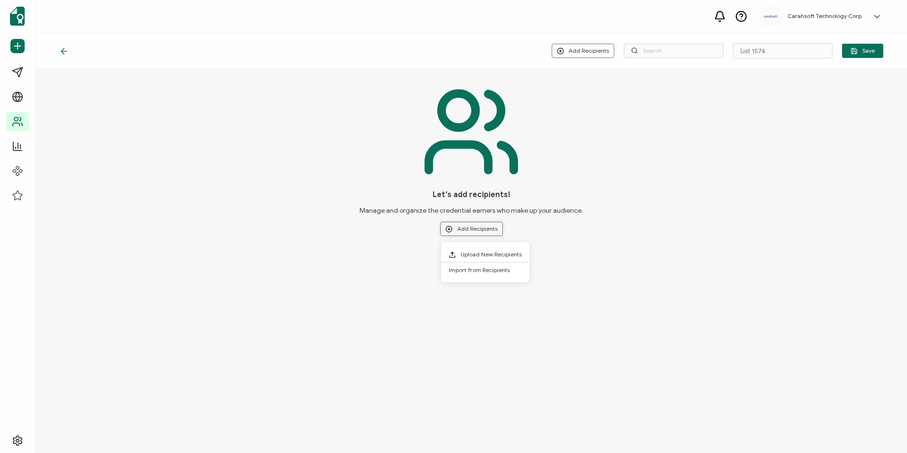
click at [483, 229] on button "Add Recipients" at bounding box center [471, 229] width 63 height 14
click at [489, 254] on span "Upload New Recipients" at bounding box center [491, 254] width 61 height 7
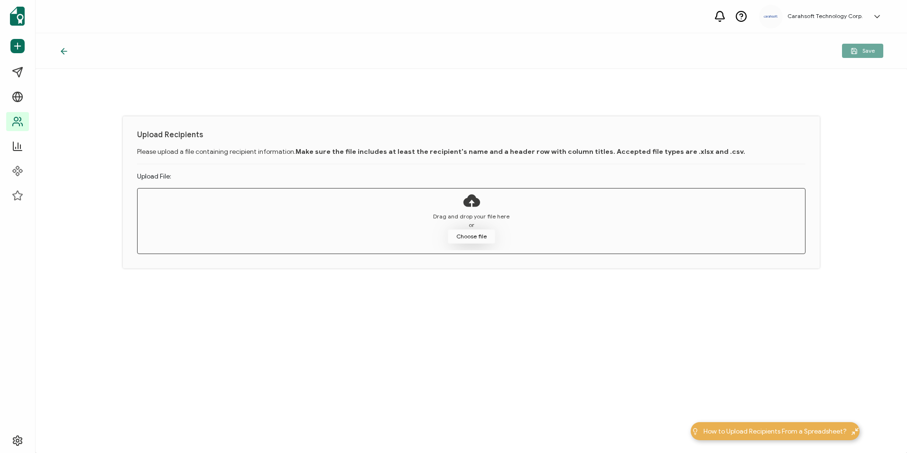
click at [472, 237] on button "Choose file" at bounding box center [471, 236] width 47 height 14
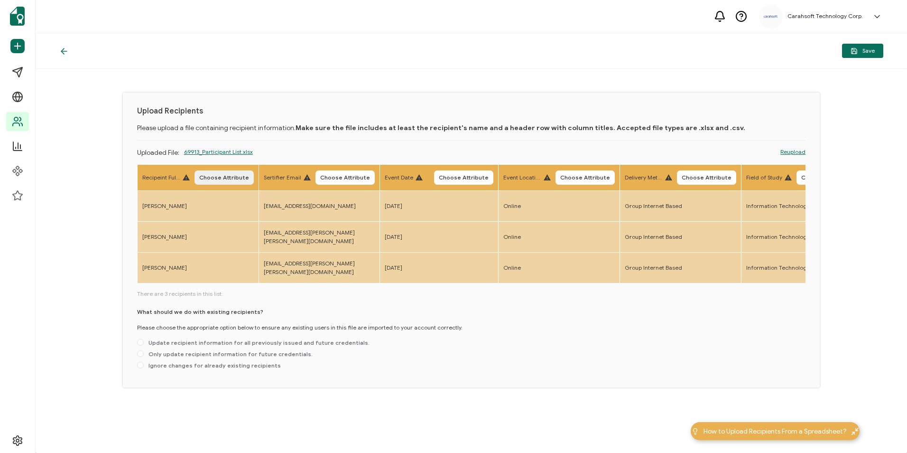
click at [218, 175] on span "Choose Attribute" at bounding box center [224, 178] width 50 height 6
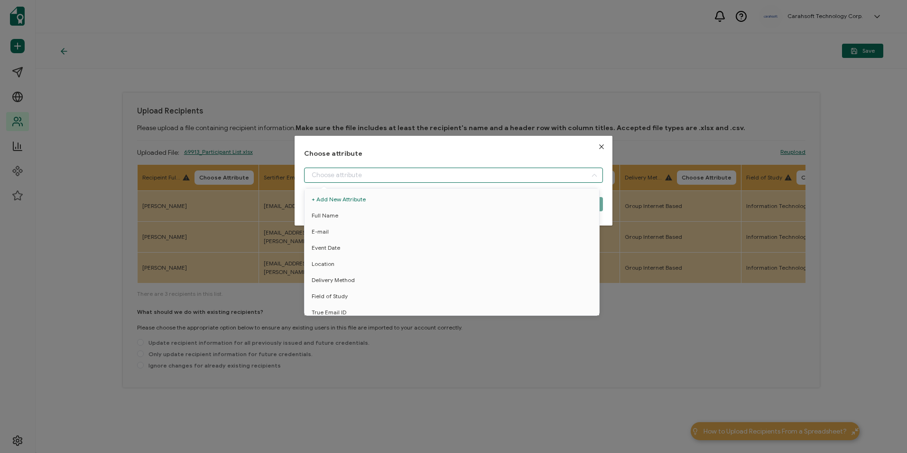
click at [321, 173] on input "dialog" at bounding box center [453, 175] width 299 height 15
click at [350, 212] on li "Full Name" at bounding box center [453, 215] width 303 height 16
type input "Full Name"
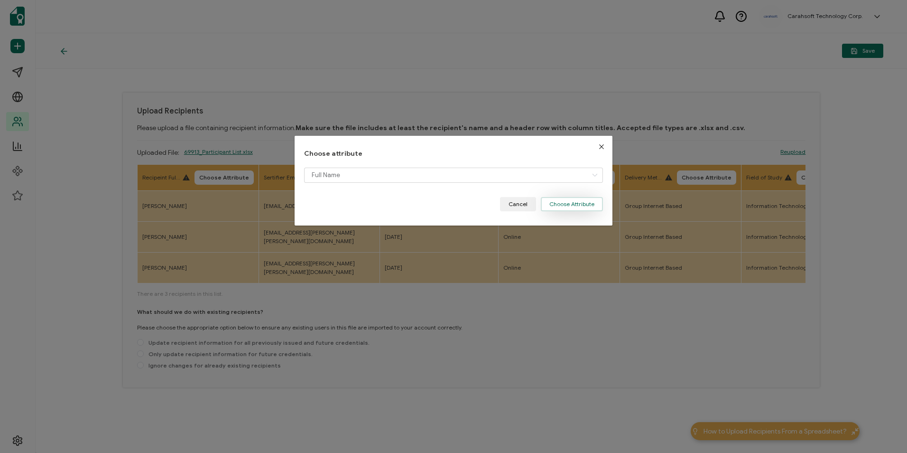
click at [567, 201] on button "Choose Attribute" at bounding box center [572, 204] width 62 height 14
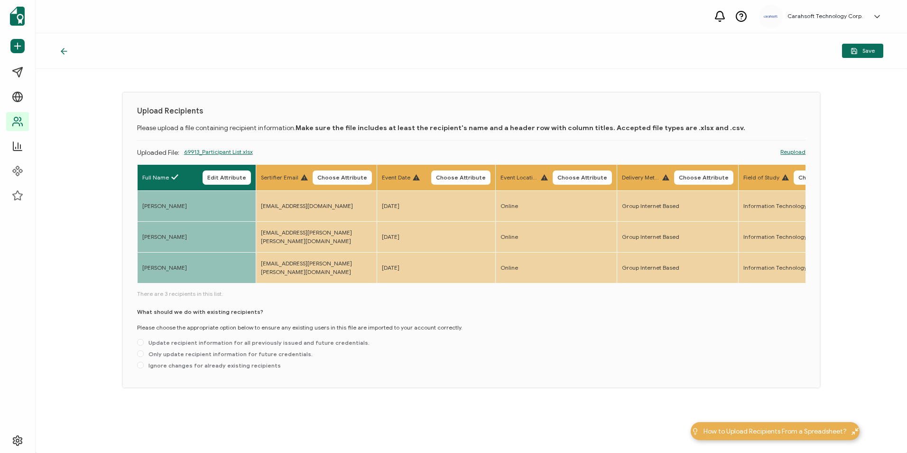
click at [346, 175] on span "Choose Attribute" at bounding box center [342, 178] width 50 height 6
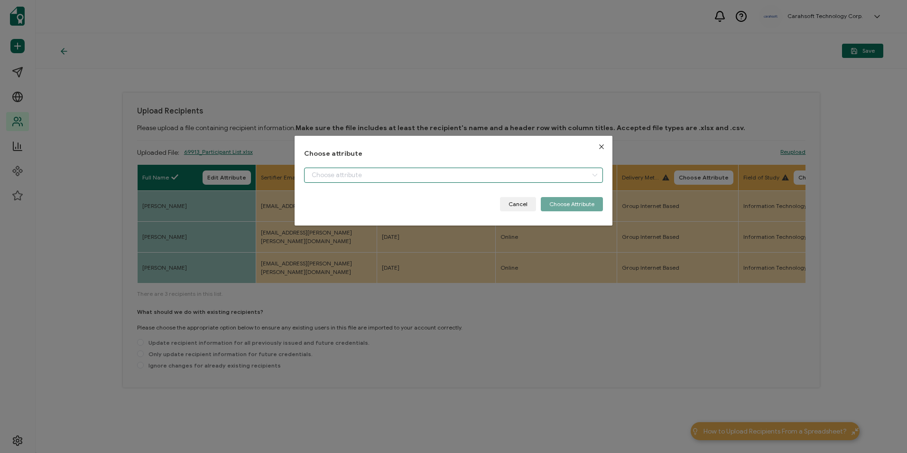
click at [472, 179] on input "dialog" at bounding box center [453, 175] width 299 height 15
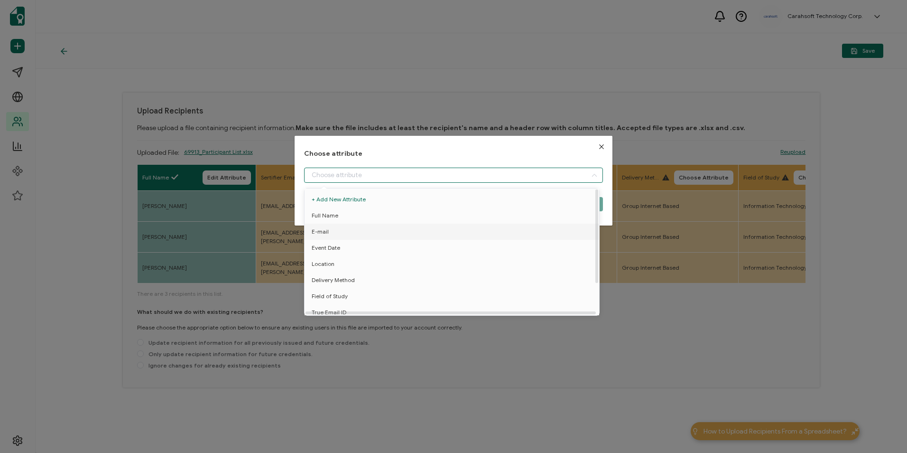
click at [399, 229] on li "E-mail" at bounding box center [453, 232] width 303 height 16
type input "E-mail"
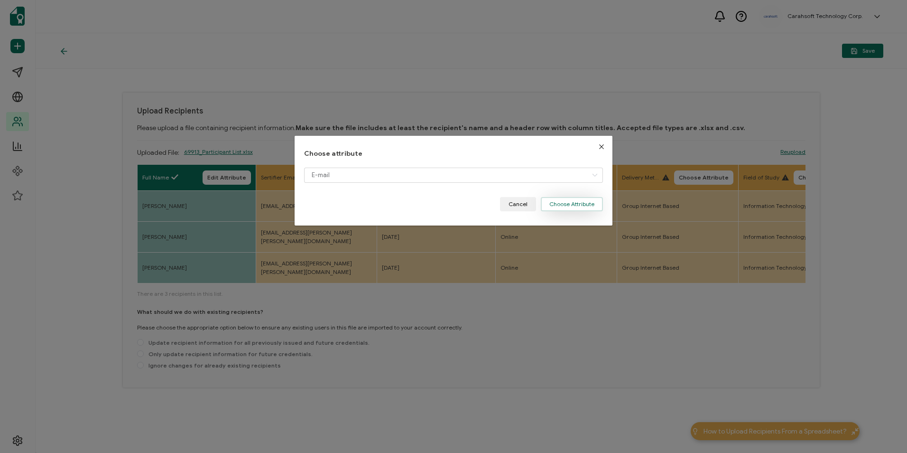
click at [570, 205] on button "Choose Attribute" at bounding box center [572, 204] width 62 height 14
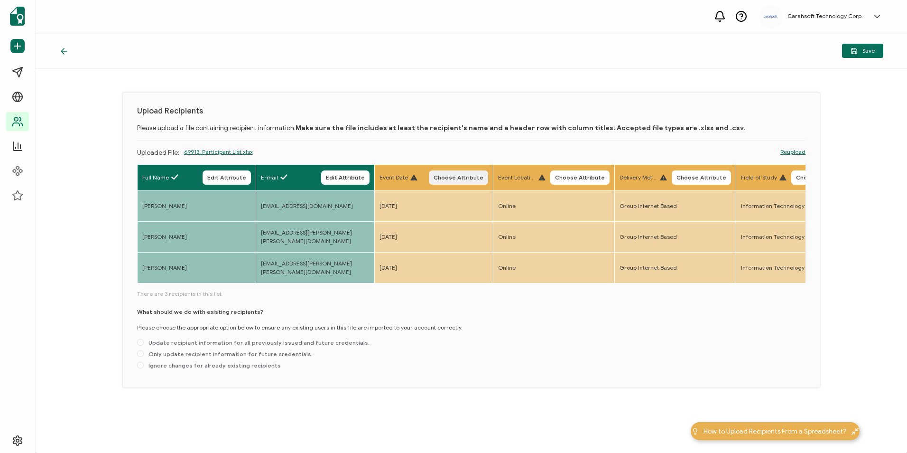
click at [464, 172] on button "Choose Attribute" at bounding box center [458, 177] width 59 height 14
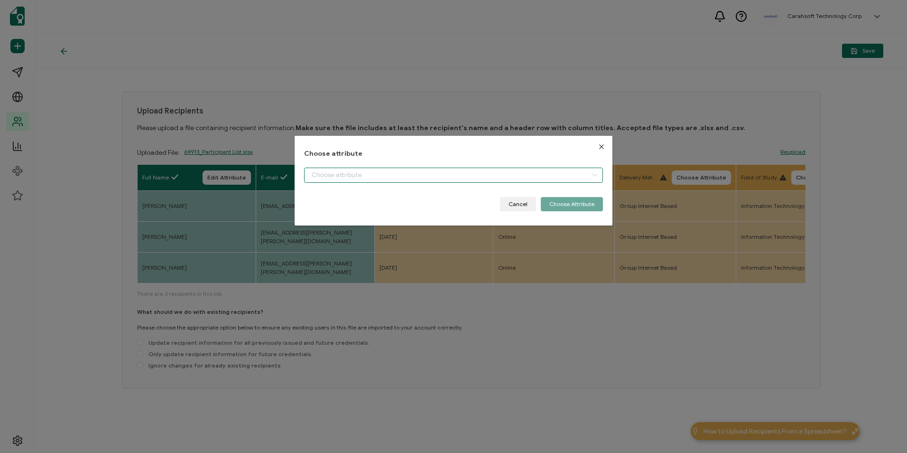
click at [439, 177] on input "dialog" at bounding box center [453, 175] width 299 height 15
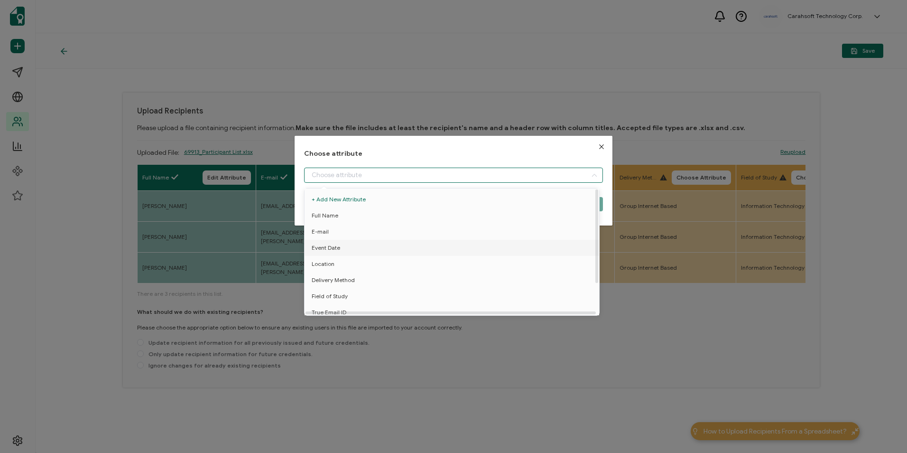
click at [389, 246] on li "Event Date" at bounding box center [453, 248] width 303 height 16
type input "Event Date"
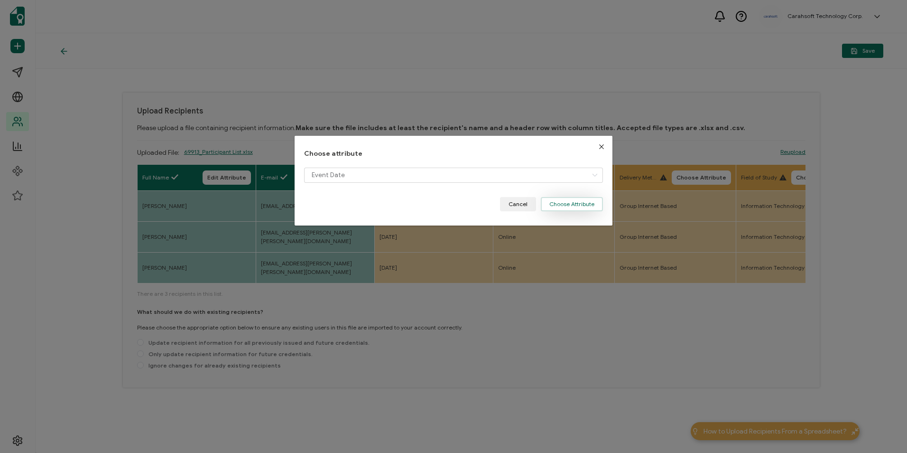
click at [573, 207] on button "Choose Attribute" at bounding box center [572, 204] width 62 height 14
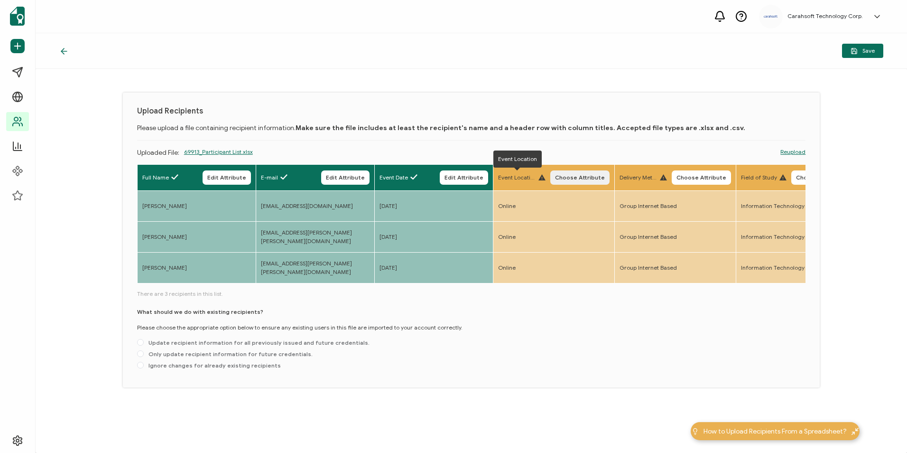
click at [569, 177] on span "Choose Attribute" at bounding box center [580, 178] width 50 height 6
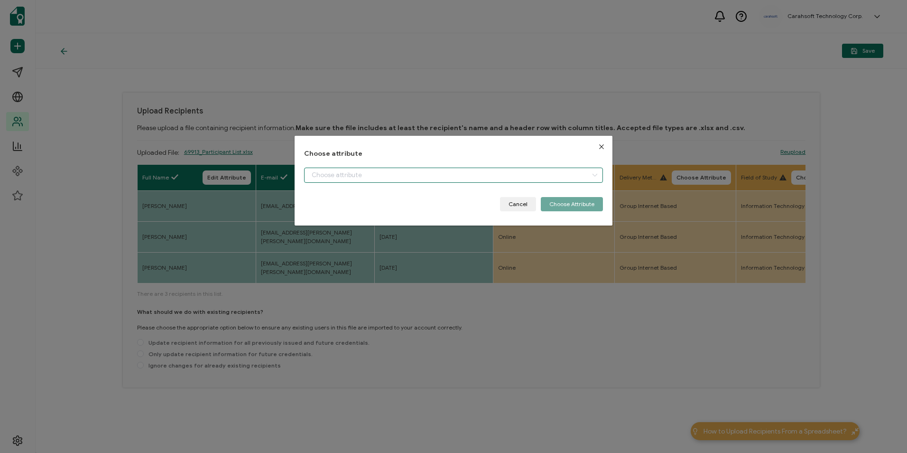
click at [422, 175] on input "dialog" at bounding box center [453, 175] width 299 height 15
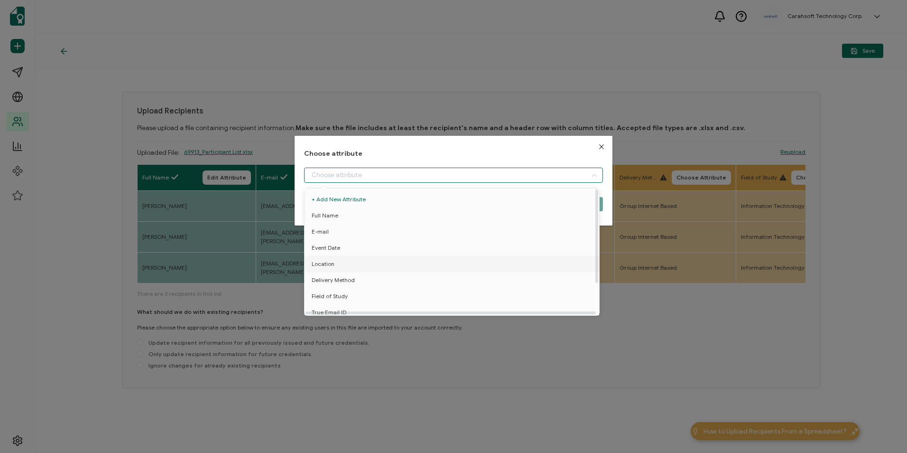
click at [413, 258] on li "Location" at bounding box center [453, 264] width 303 height 16
type input "Location"
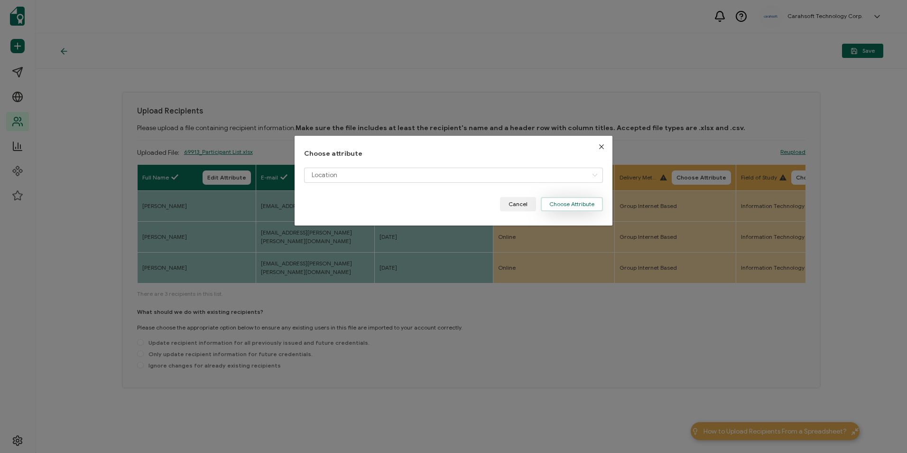
click at [581, 201] on button "Choose Attribute" at bounding box center [572, 204] width 62 height 14
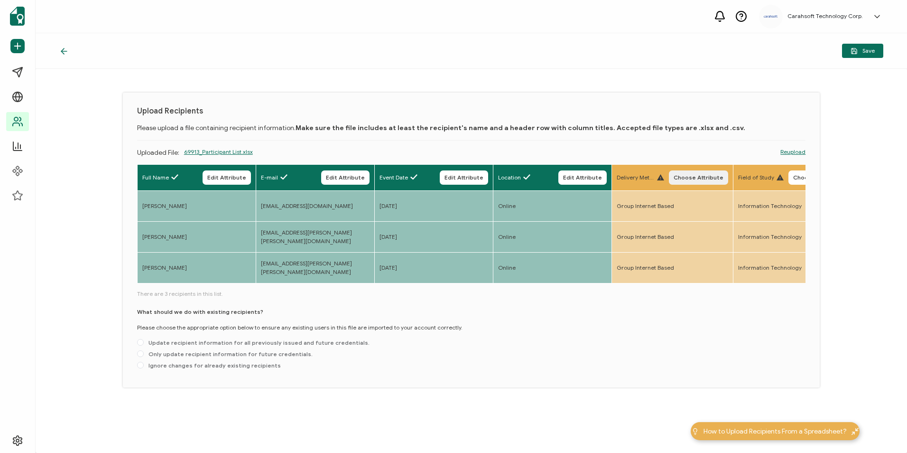
click at [682, 170] on button "Choose Attribute" at bounding box center [698, 177] width 59 height 14
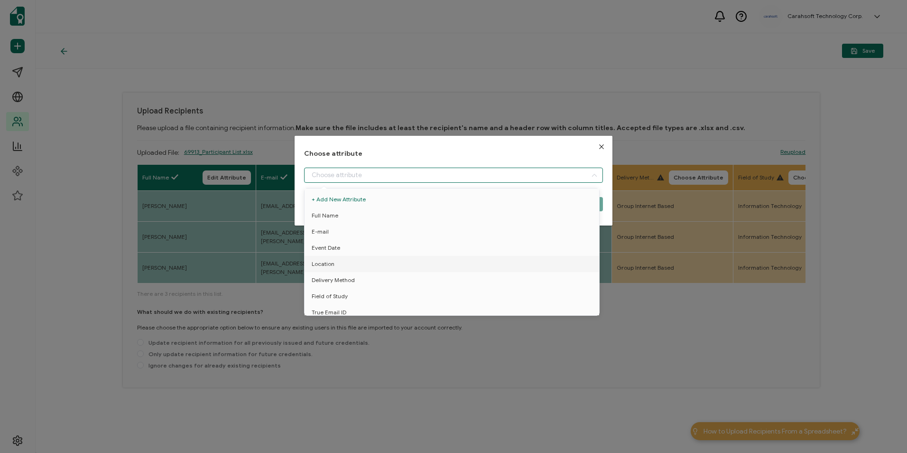
drag, startPoint x: 532, startPoint y: 177, endPoint x: 486, endPoint y: 218, distance: 61.5
click at [531, 177] on input "dialog" at bounding box center [453, 175] width 299 height 15
click at [417, 277] on li "Delivery Method" at bounding box center [453, 280] width 303 height 16
type input "Delivery Method"
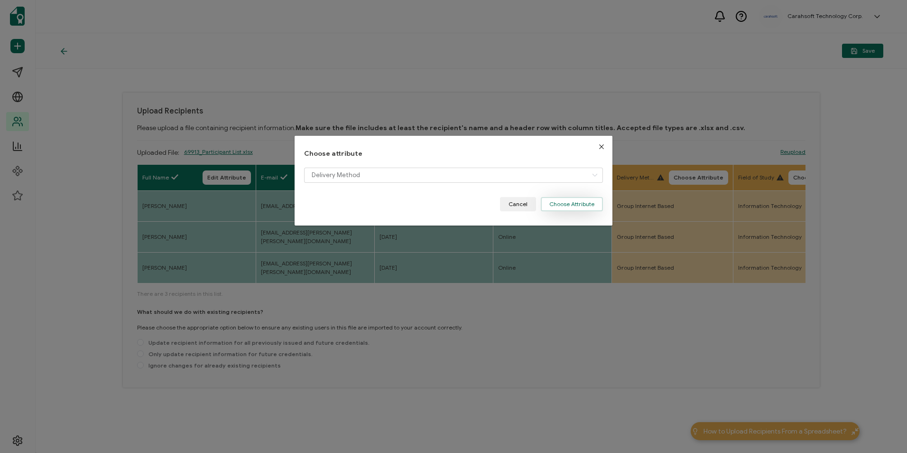
click at [572, 206] on button "Choose Attribute" at bounding box center [572, 204] width 62 height 14
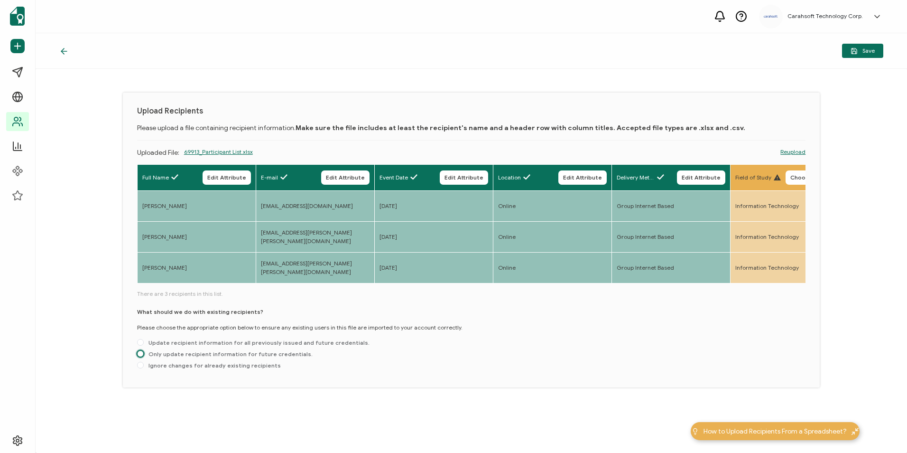
click at [141, 354] on span at bounding box center [140, 353] width 7 height 7
click at [141, 354] on input "Only update recipient information for future credentials." at bounding box center [140, 354] width 7 height 8
radio input "true"
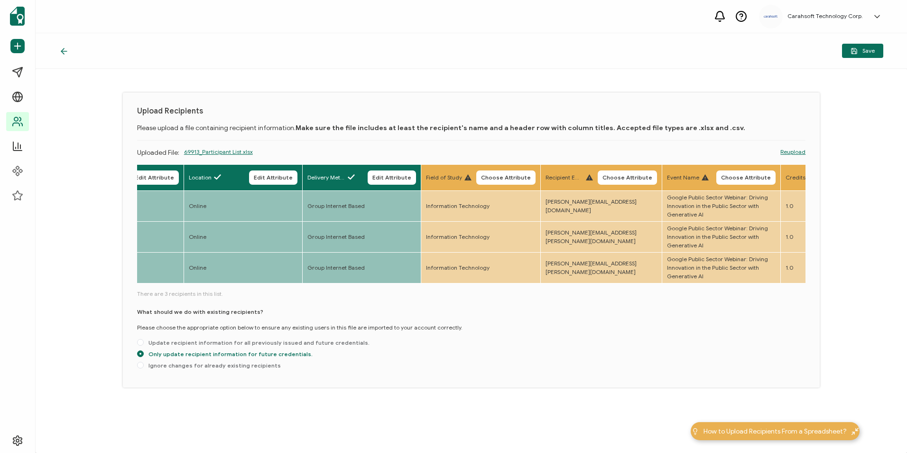
scroll to position [0, 428]
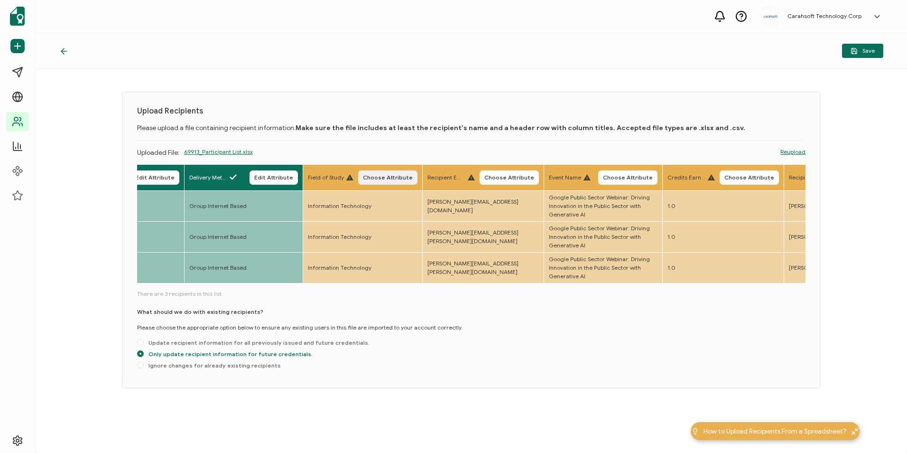
click at [380, 176] on span "Choose Attribute" at bounding box center [388, 178] width 50 height 6
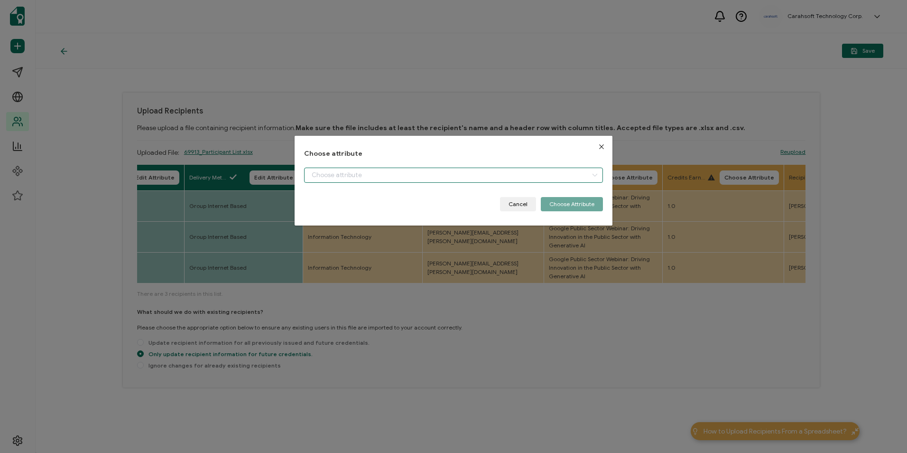
click at [400, 170] on input "dialog" at bounding box center [453, 175] width 299 height 15
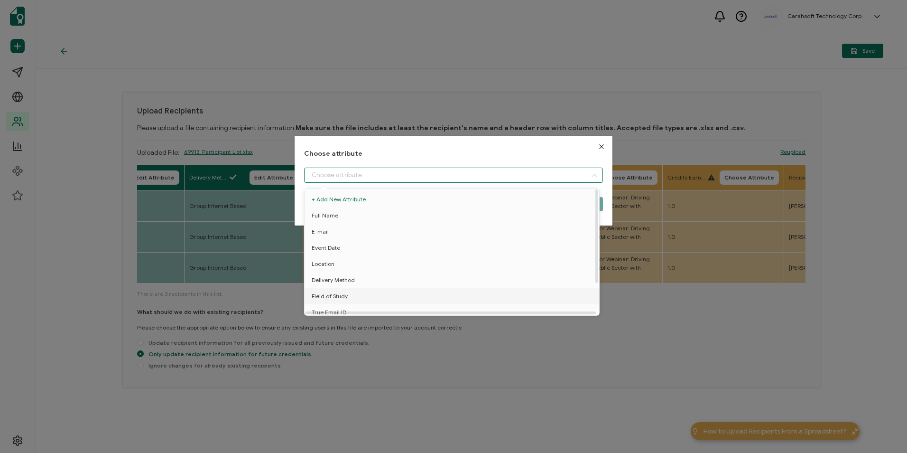
click at [361, 295] on li "Field of Study" at bounding box center [453, 296] width 303 height 16
type input "Field of Study"
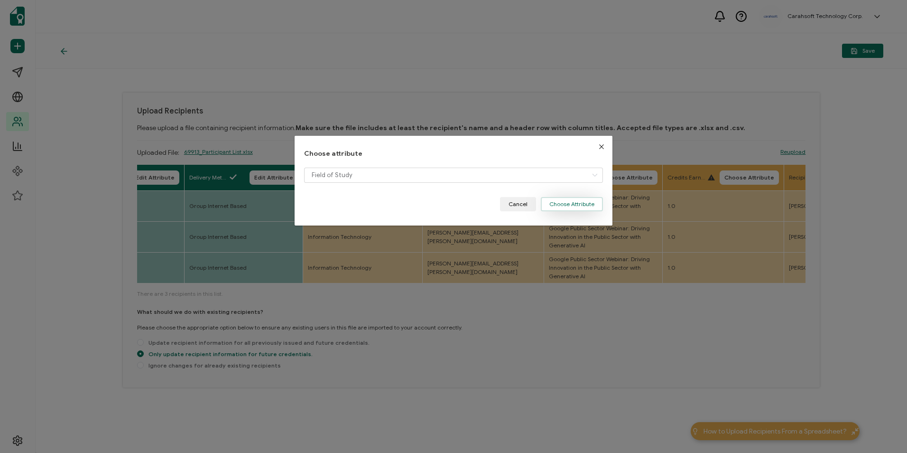
click at [554, 202] on button "Choose Attribute" at bounding box center [572, 204] width 62 height 14
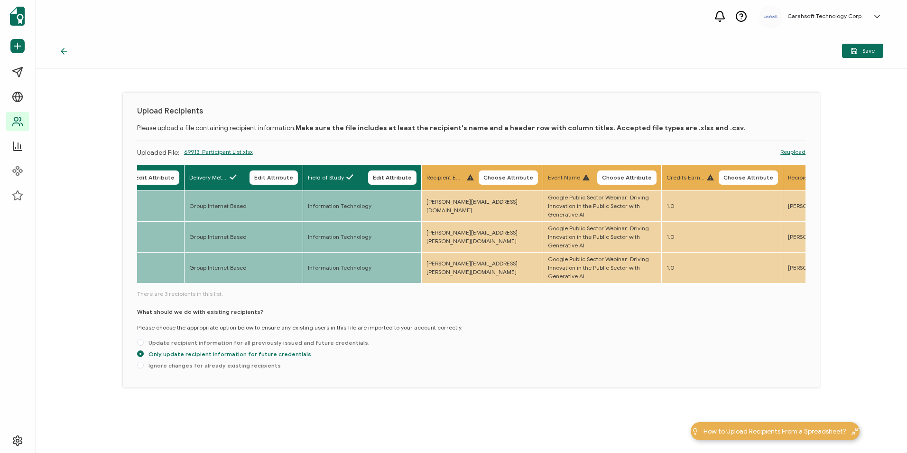
click at [511, 169] on th "Recipient Email Choose Attribute" at bounding box center [481, 178] width 121 height 26
click at [502, 180] on span "Choose Attribute" at bounding box center [509, 178] width 50 height 6
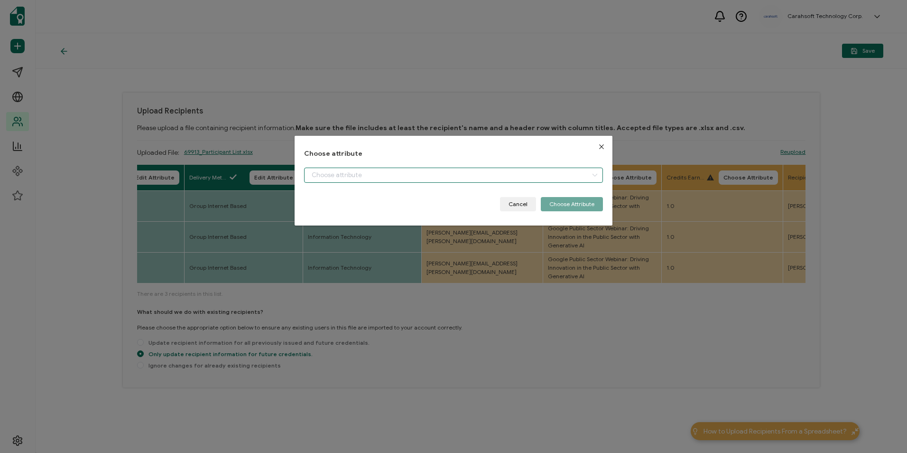
click at [389, 180] on input "dialog" at bounding box center [453, 175] width 299 height 15
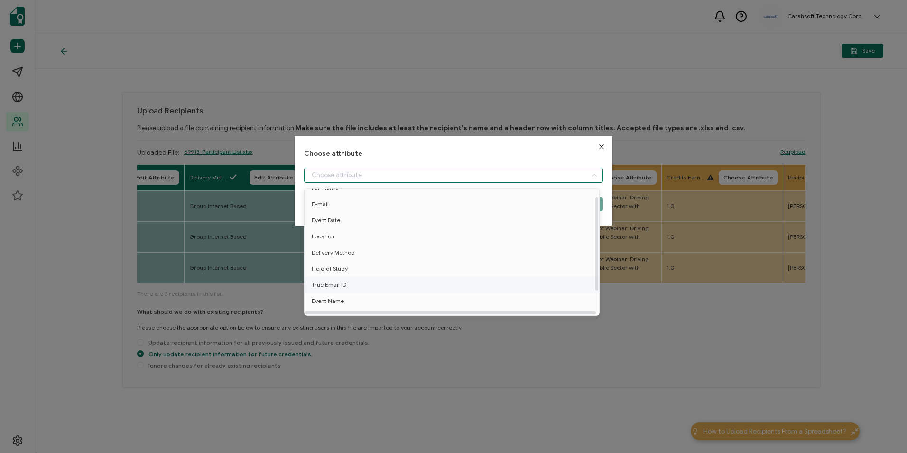
scroll to position [42, 0]
click at [360, 271] on li "True Email ID" at bounding box center [453, 275] width 303 height 16
type input "True Email ID"
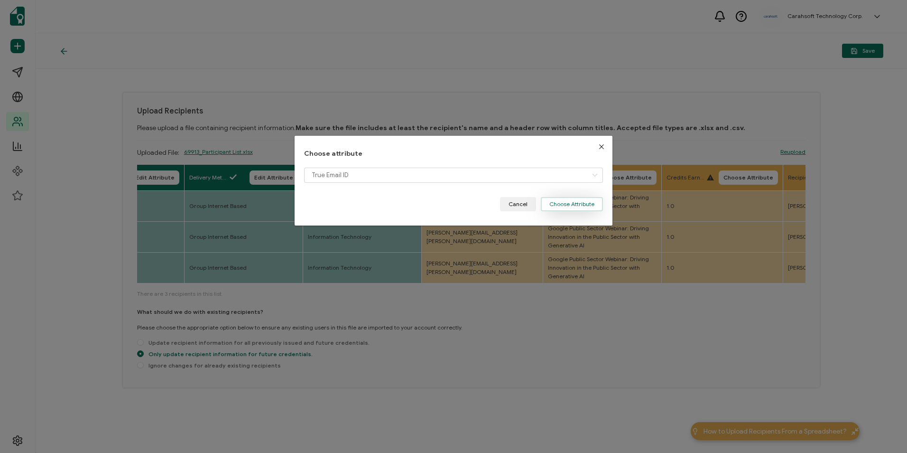
click at [575, 207] on button "Choose Attribute" at bounding box center [572, 204] width 62 height 14
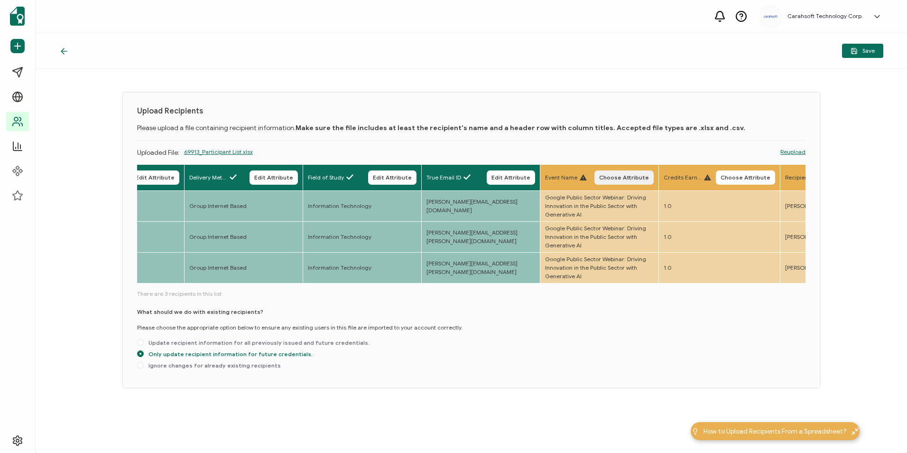
click at [615, 181] on button "Choose Attribute" at bounding box center [624, 177] width 59 height 14
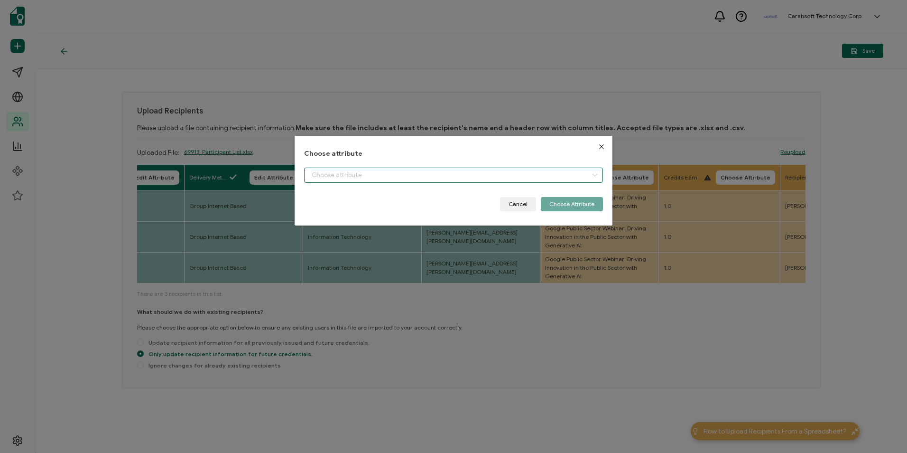
click at [458, 177] on input "dialog" at bounding box center [453, 175] width 299 height 15
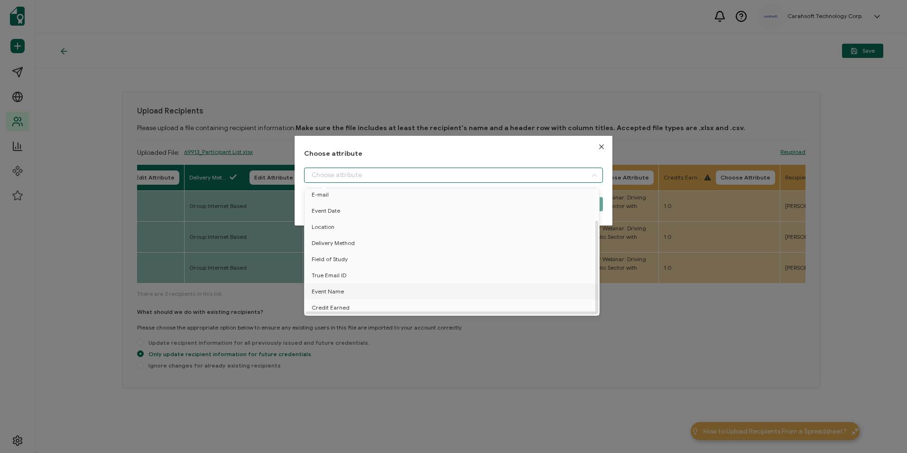
click at [430, 286] on li "Event Name" at bounding box center [453, 291] width 303 height 16
type input "Event Name"
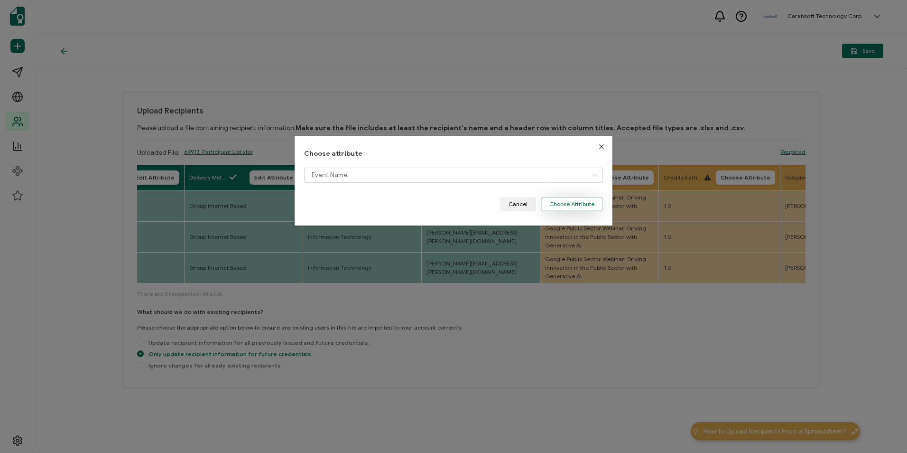
click at [582, 199] on button "Choose Attribute" at bounding box center [572, 204] width 62 height 14
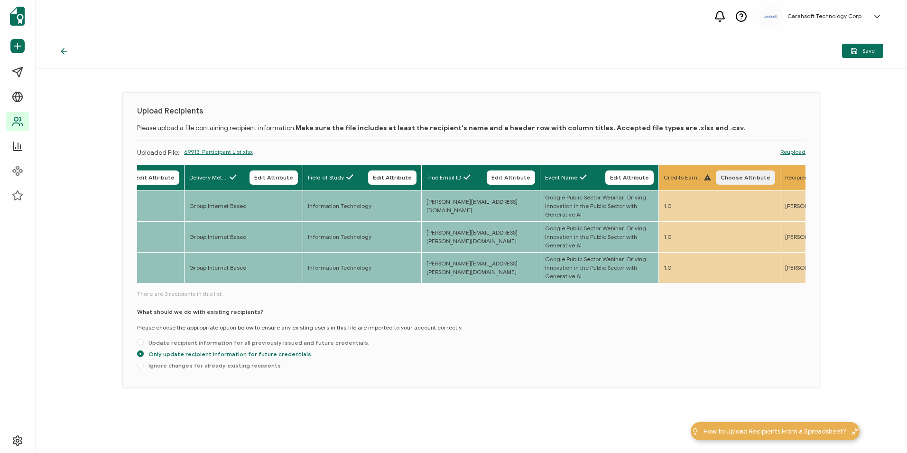
click at [737, 175] on span "Choose Attribute" at bounding box center [746, 178] width 50 height 6
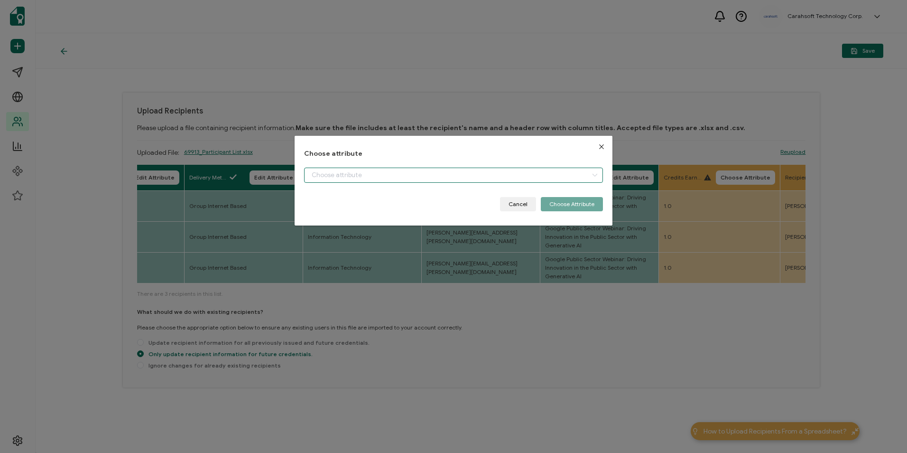
click at [511, 169] on input "dialog" at bounding box center [453, 175] width 299 height 15
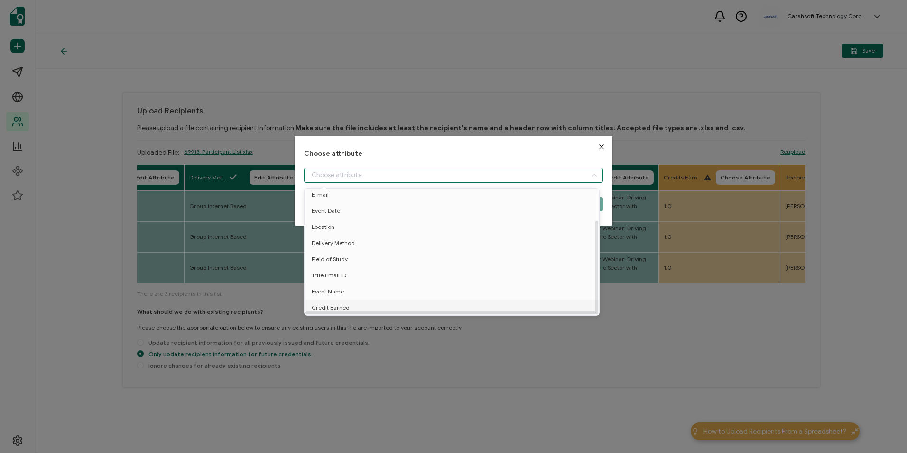
click at [369, 305] on li "Credit Earned" at bounding box center [453, 307] width 303 height 16
type input "Credit Earned"
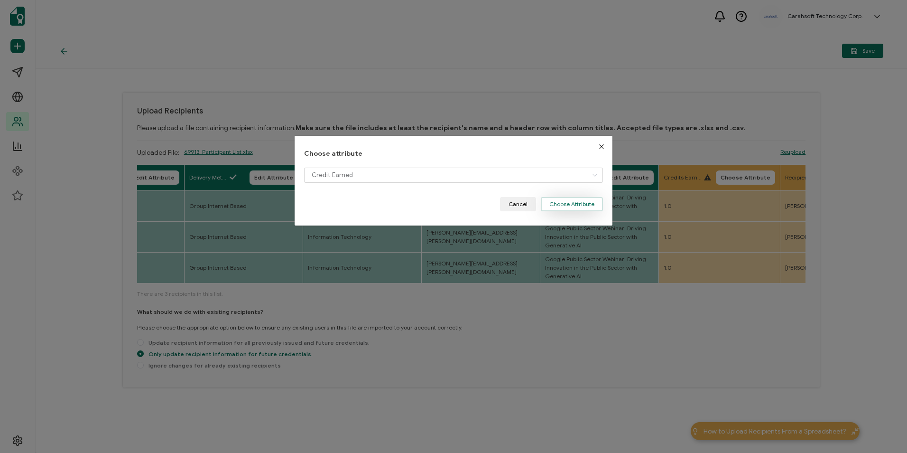
click at [563, 204] on button "Choose Attribute" at bounding box center [572, 204] width 62 height 14
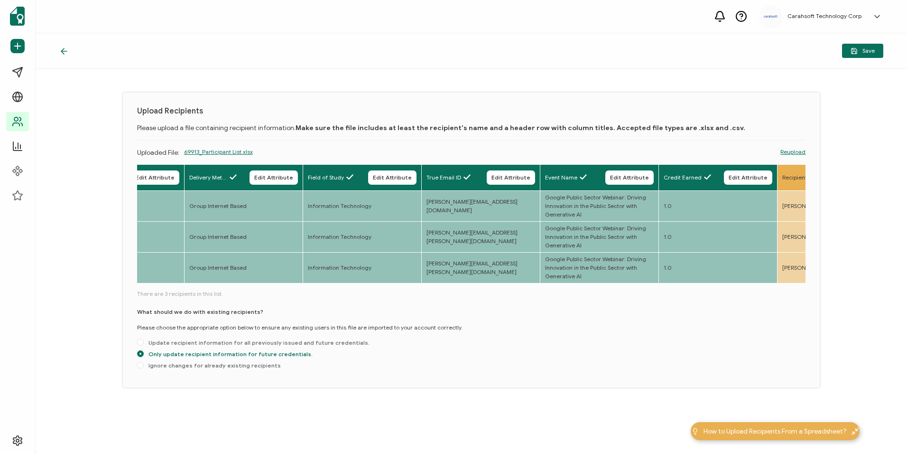
drag, startPoint x: 318, startPoint y: 284, endPoint x: 235, endPoint y: 277, distance: 83.8
click at [235, 277] on div "Full Name Edit Attribute E-mail Edit Attribute Event Date Edit Attribute Locati…" at bounding box center [471, 224] width 669 height 121
click at [503, 316] on div "What should we do with existing recipients? Please choose the appropriate optio…" at bounding box center [471, 340] width 669 height 65
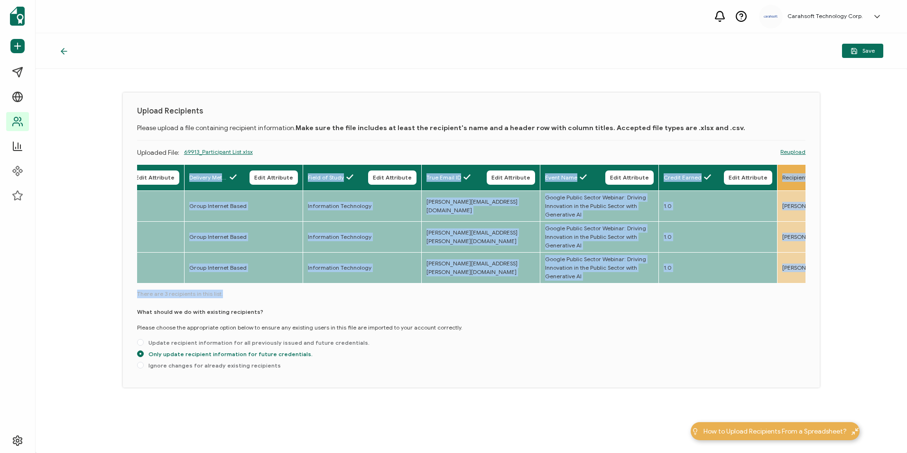
drag, startPoint x: 342, startPoint y: 287, endPoint x: 318, endPoint y: 286, distance: 24.2
click at [318, 286] on div "Full Name Edit Attribute E-mail Edit Attribute Event Date Edit Attribute Locati…" at bounding box center [471, 268] width 669 height 209
click at [320, 288] on div "Full Name Edit Attribute E-mail Edit Attribute Event Date Edit Attribute Locati…" at bounding box center [471, 268] width 669 height 209
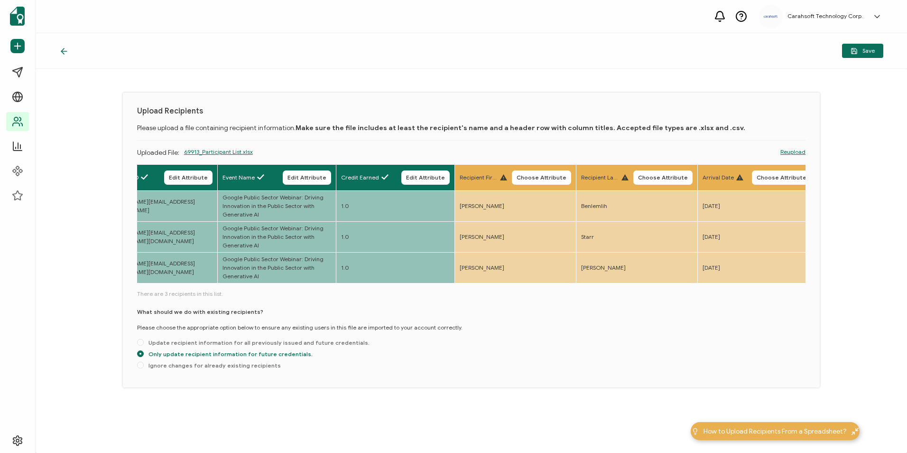
scroll to position [0, 762]
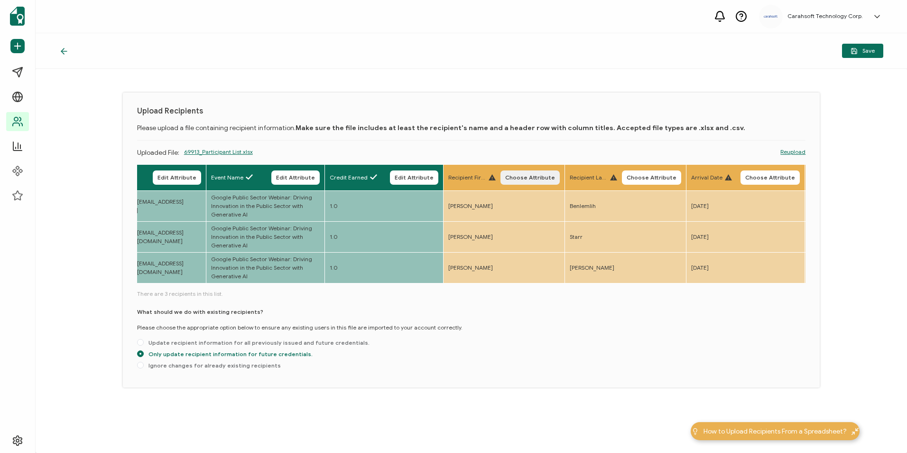
click at [527, 181] on button "Choose Attribute" at bounding box center [530, 177] width 59 height 14
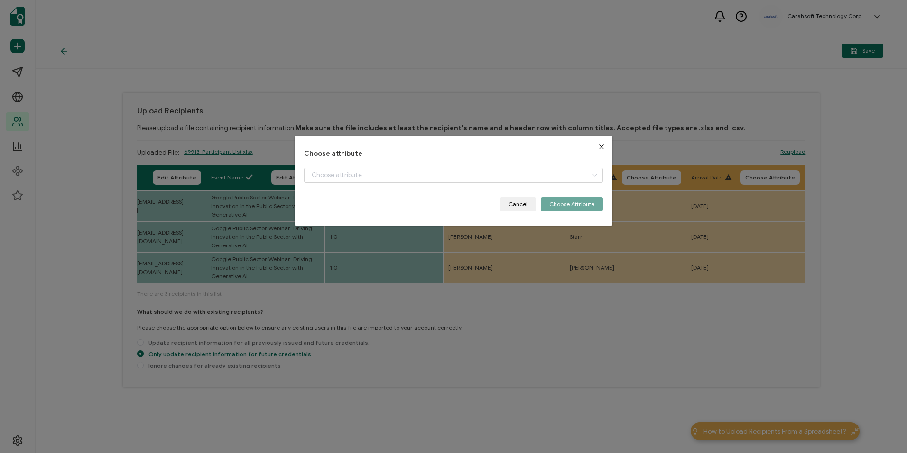
click at [545, 161] on div "Choose attribute Cancel Choose Attribute" at bounding box center [453, 180] width 299 height 61
click at [540, 172] on input "dialog" at bounding box center [453, 175] width 299 height 15
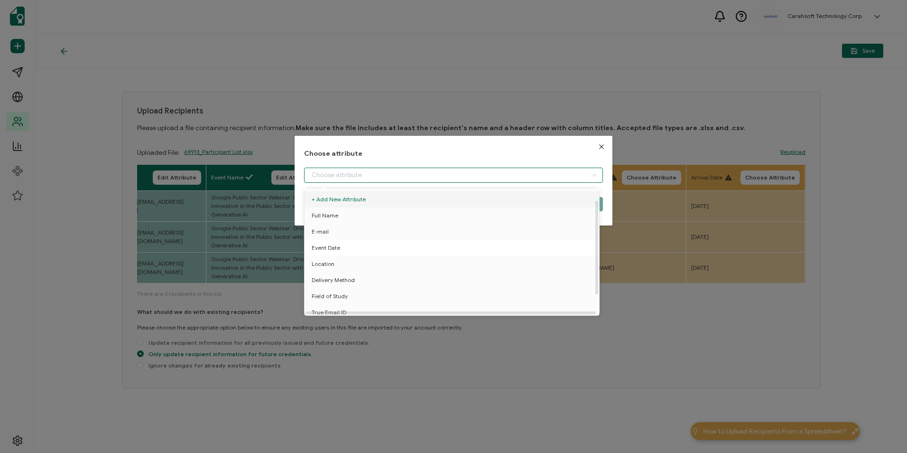
scroll to position [42, 0]
click at [599, 141] on button "Close" at bounding box center [602, 147] width 22 height 22
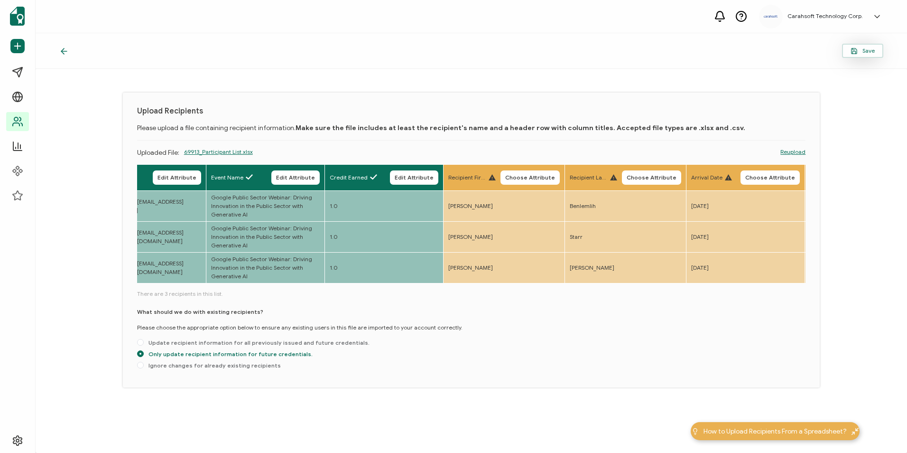
click at [857, 55] on button "Save" at bounding box center [862, 51] width 41 height 14
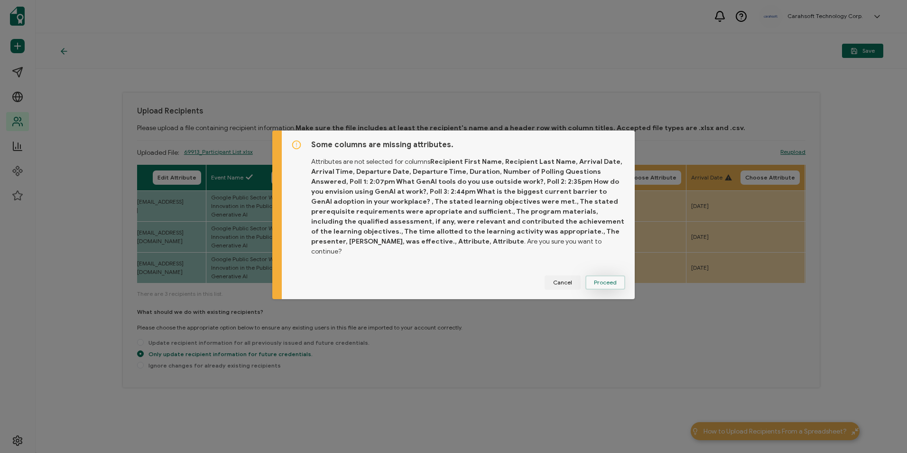
click at [601, 280] on span "Proceed" at bounding box center [605, 283] width 23 height 6
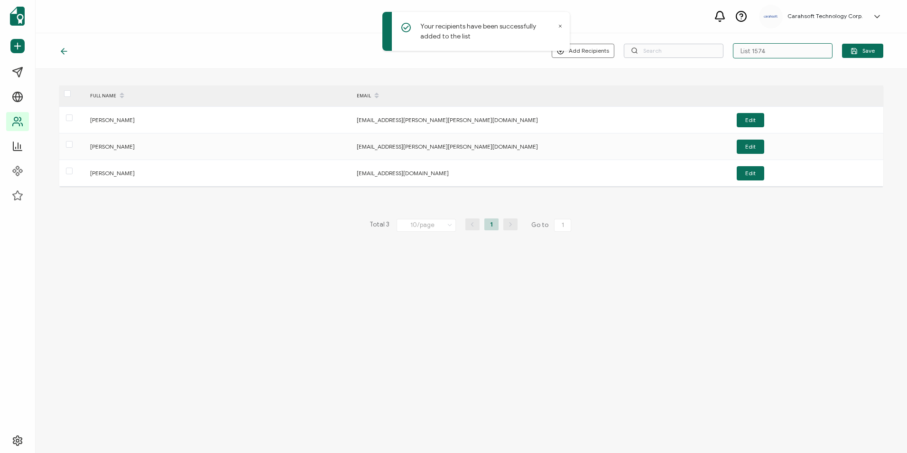
drag, startPoint x: 781, startPoint y: 53, endPoint x: 682, endPoint y: 55, distance: 98.7
click at [682, 55] on div "Add Recipients List 1574 Save" at bounding box center [718, 50] width 332 height 15
paste input "7-22-25_69913_Google Webinar"
type input "7-22-25_69913_Google Webinar"
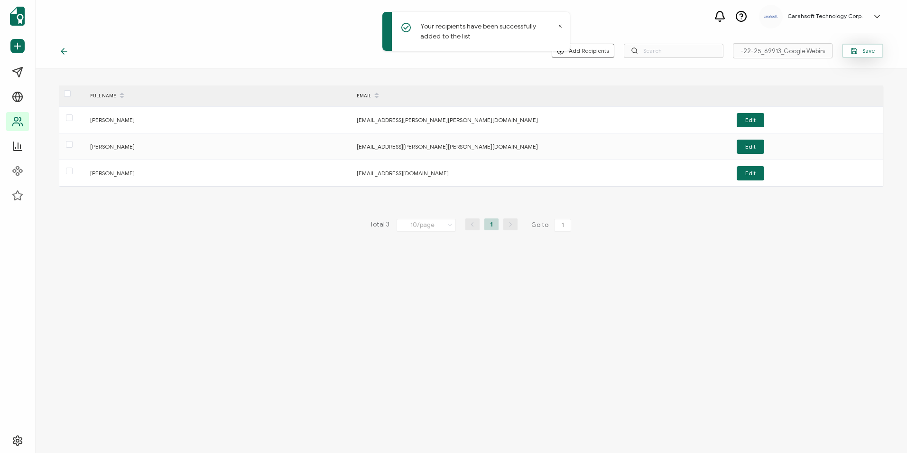
scroll to position [0, 0]
click at [861, 55] on button "Save" at bounding box center [862, 51] width 41 height 14
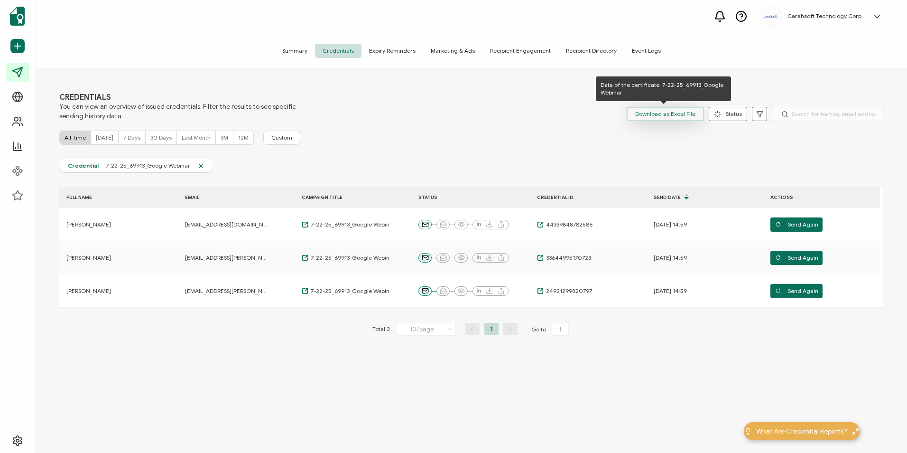
click at [662, 112] on span "Download as Excel File" at bounding box center [665, 114] width 60 height 14
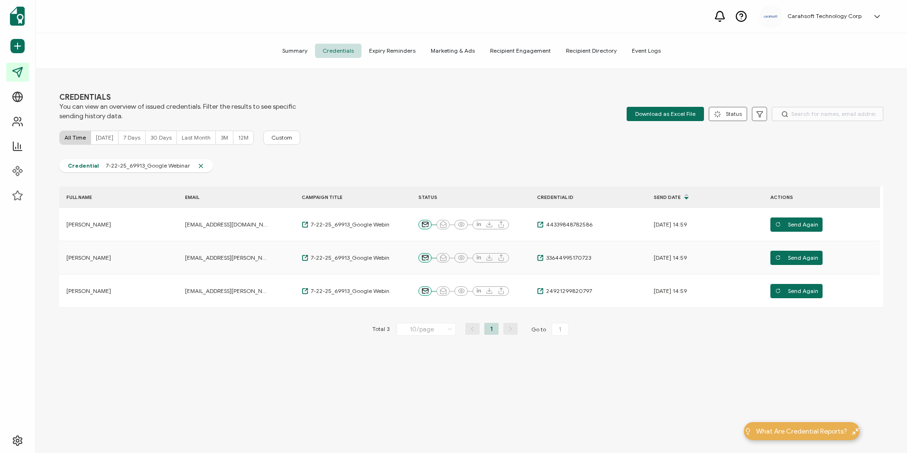
drag, startPoint x: 635, startPoint y: 19, endPoint x: 613, endPoint y: 32, distance: 25.8
click at [635, 19] on div "Carahsoft Technology Corp. Rocco Tranquill rocco.tranquill@carahsoft.com ID: 18…" at bounding box center [472, 16] width 872 height 33
click at [716, 115] on icon at bounding box center [716, 115] width 1 height 1
click at [722, 138] on span "Delivered" at bounding box center [742, 140] width 44 height 9
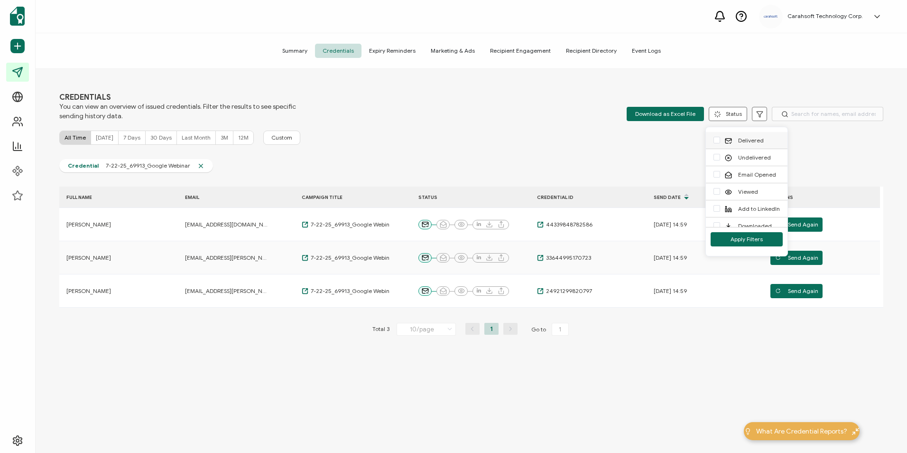
click at [720, 137] on input "Delivered" at bounding box center [720, 137] width 0 height 0
click at [718, 155] on span "checkbox-group" at bounding box center [717, 157] width 7 height 7
click at [720, 154] on input "Undelivered" at bounding box center [720, 154] width 0 height 0
click at [714, 156] on span "checkbox-group" at bounding box center [717, 157] width 7 height 7
click at [720, 154] on input "Undelivered" at bounding box center [720, 154] width 0 height 0
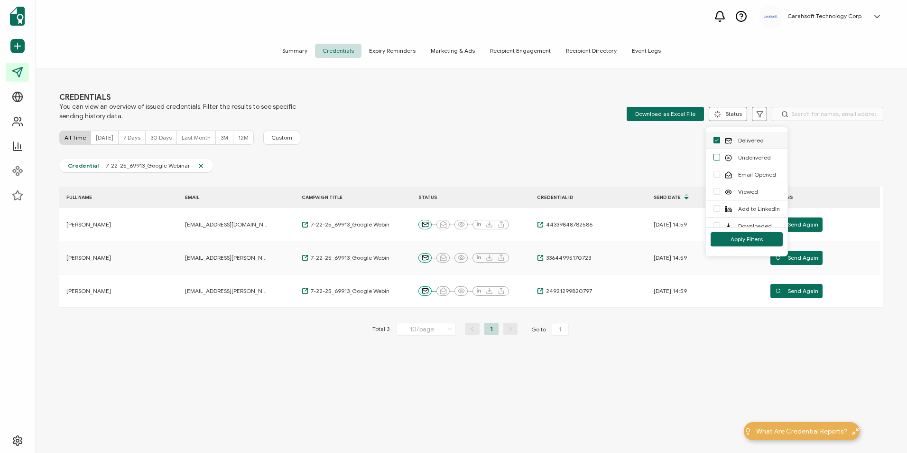
click at [711, 139] on li "Delivered" at bounding box center [747, 140] width 82 height 17
click at [712, 141] on li "Delivered" at bounding box center [747, 140] width 82 height 17
click at [715, 141] on span "checkbox-group" at bounding box center [717, 140] width 7 height 7
click at [720, 137] on input "Delivered" at bounding box center [720, 137] width 0 height 0
click at [727, 235] on button "Apply Filters" at bounding box center [747, 239] width 72 height 14
